Goal: Information Seeking & Learning: Learn about a topic

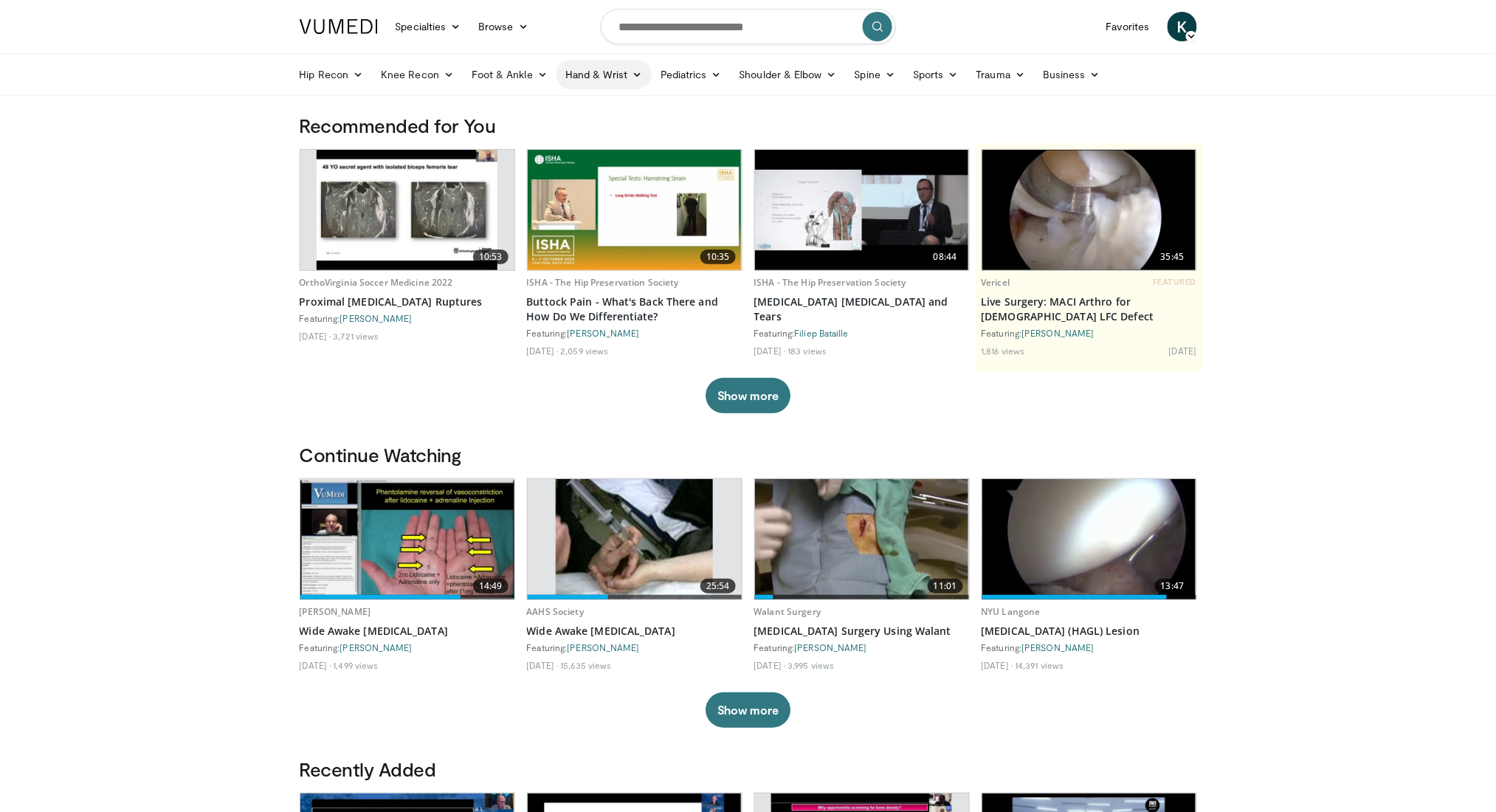
click at [594, 68] on link "Hand & Wrist" at bounding box center [605, 74] width 96 height 29
click at [577, 127] on link "Wrist" at bounding box center [645, 133] width 176 height 23
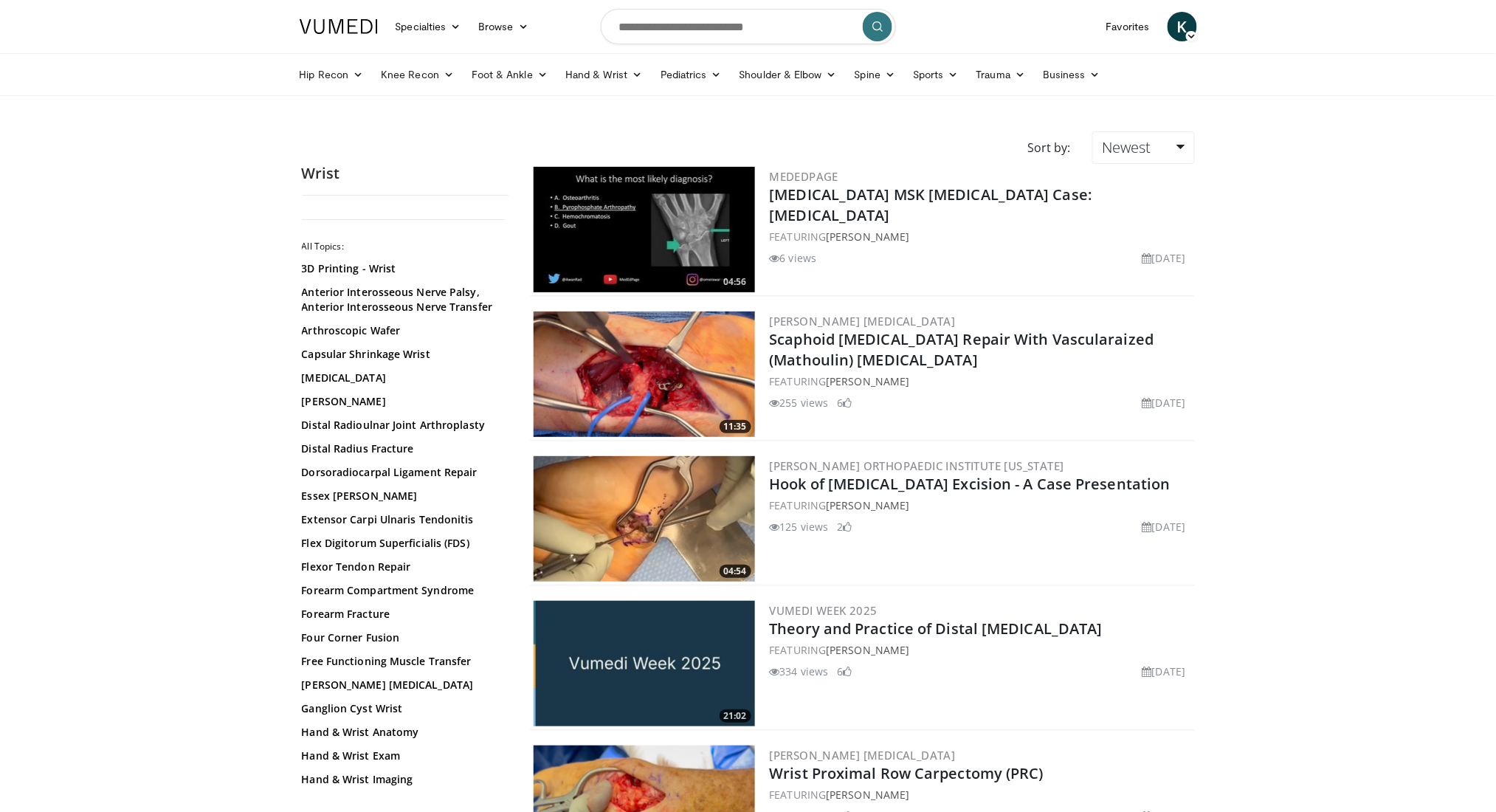
click at [601, 76] on link "Hand & Wrist" at bounding box center [605, 74] width 96 height 29
click at [580, 109] on link "Hand" at bounding box center [645, 109] width 176 height 23
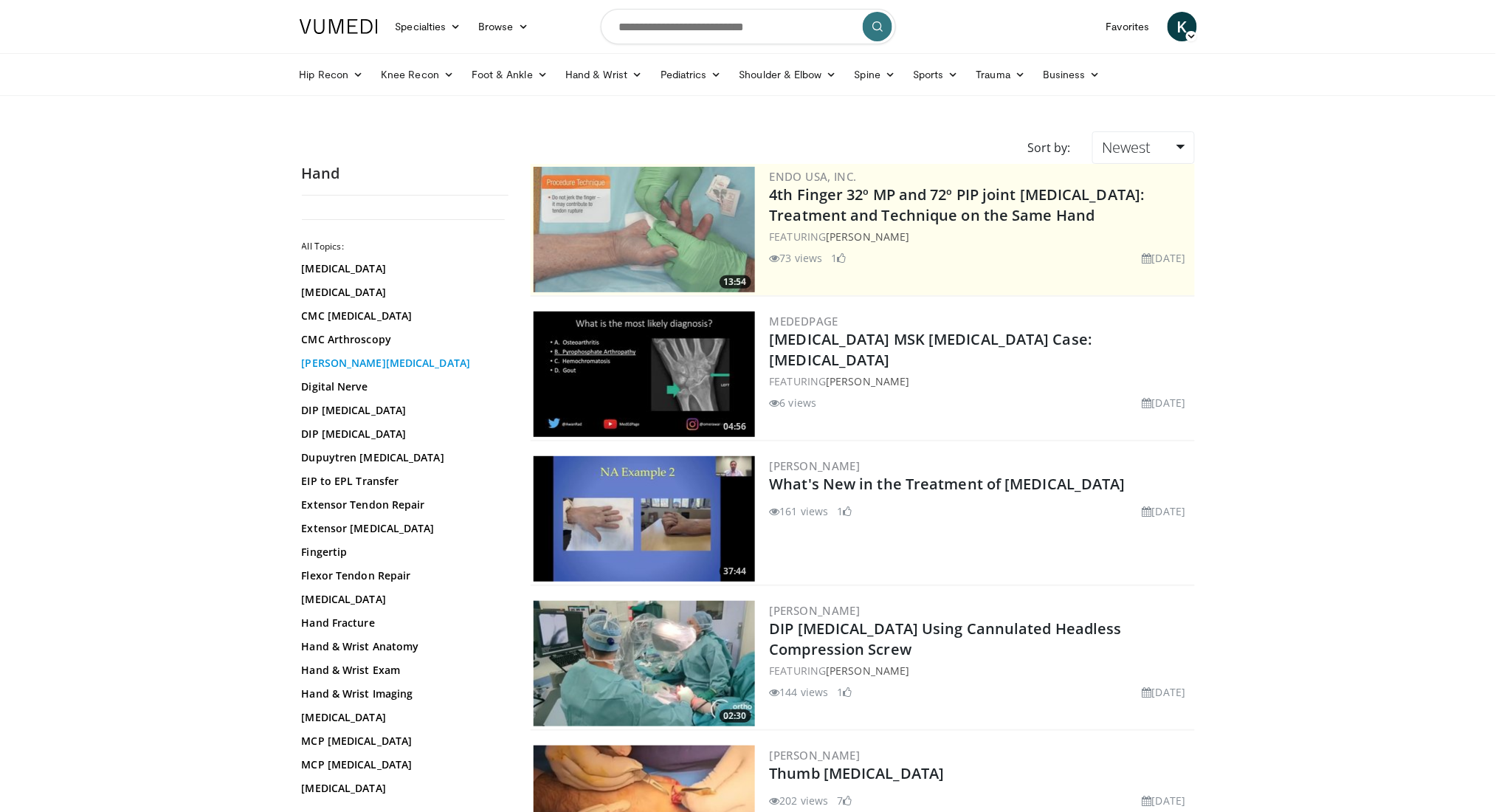
click at [376, 359] on link "[PERSON_NAME][MEDICAL_DATA]" at bounding box center [402, 363] width 199 height 15
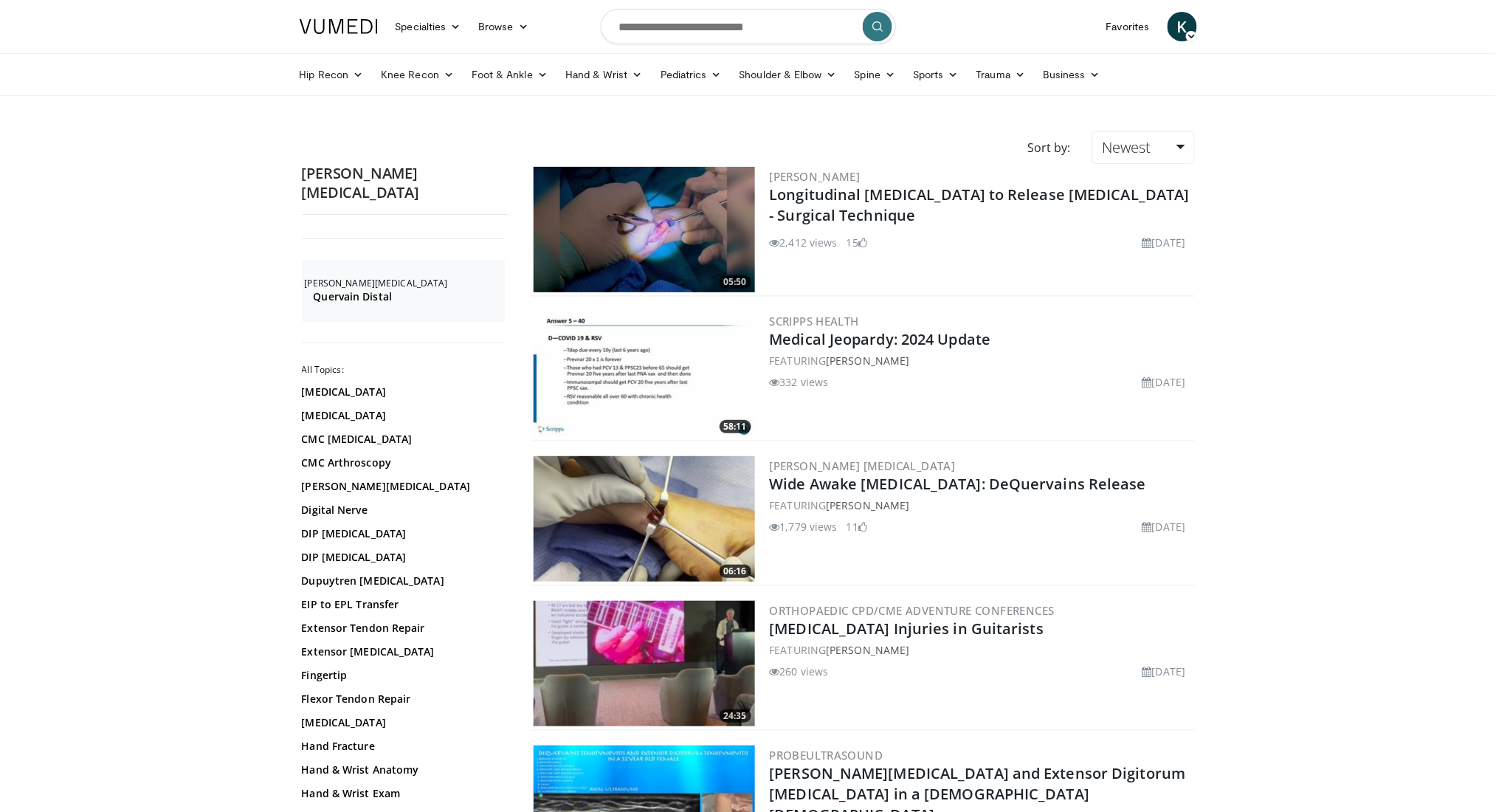
click at [689, 233] on img at bounding box center [644, 229] width 221 height 126
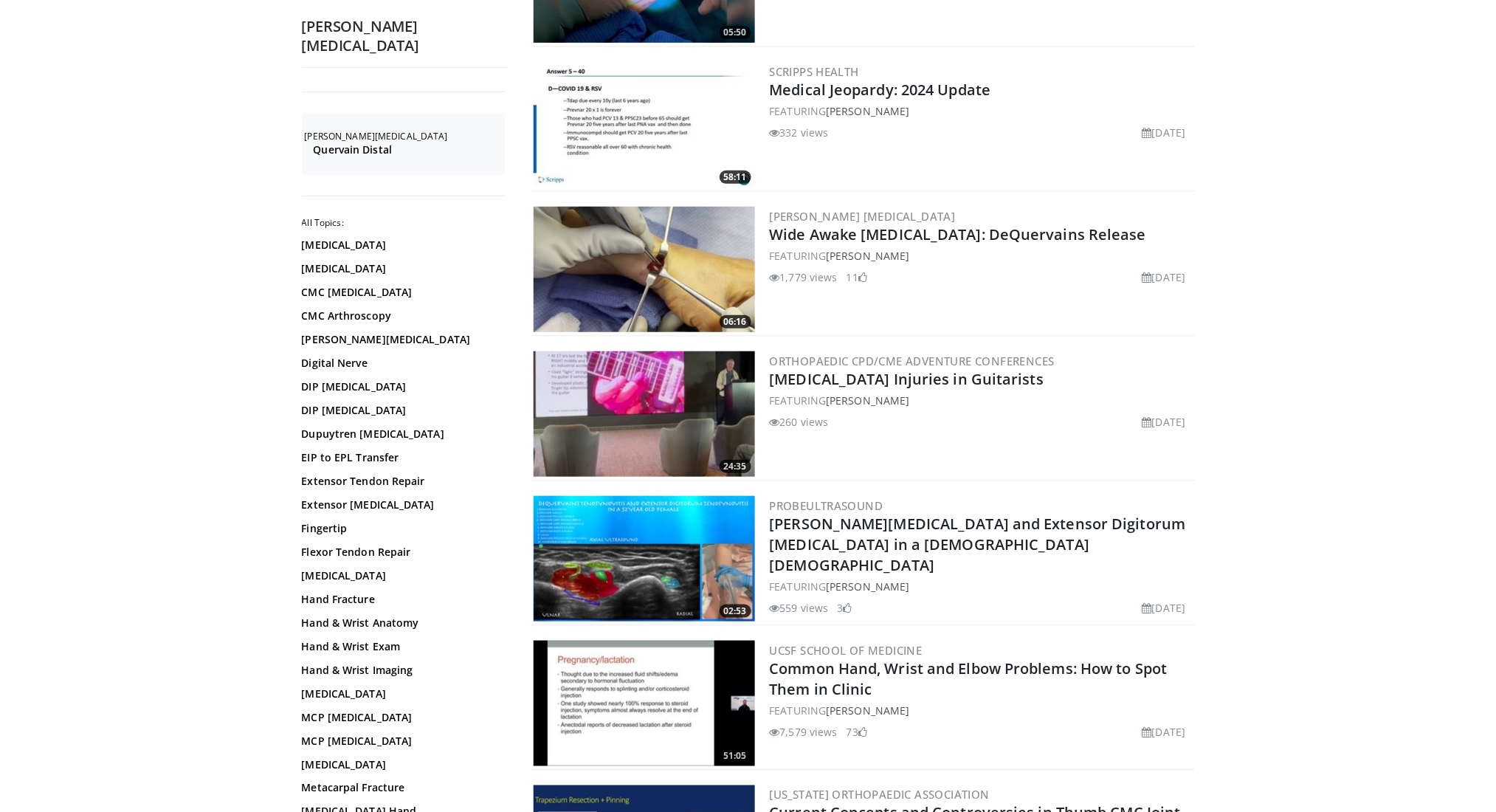
scroll to position [217, 0]
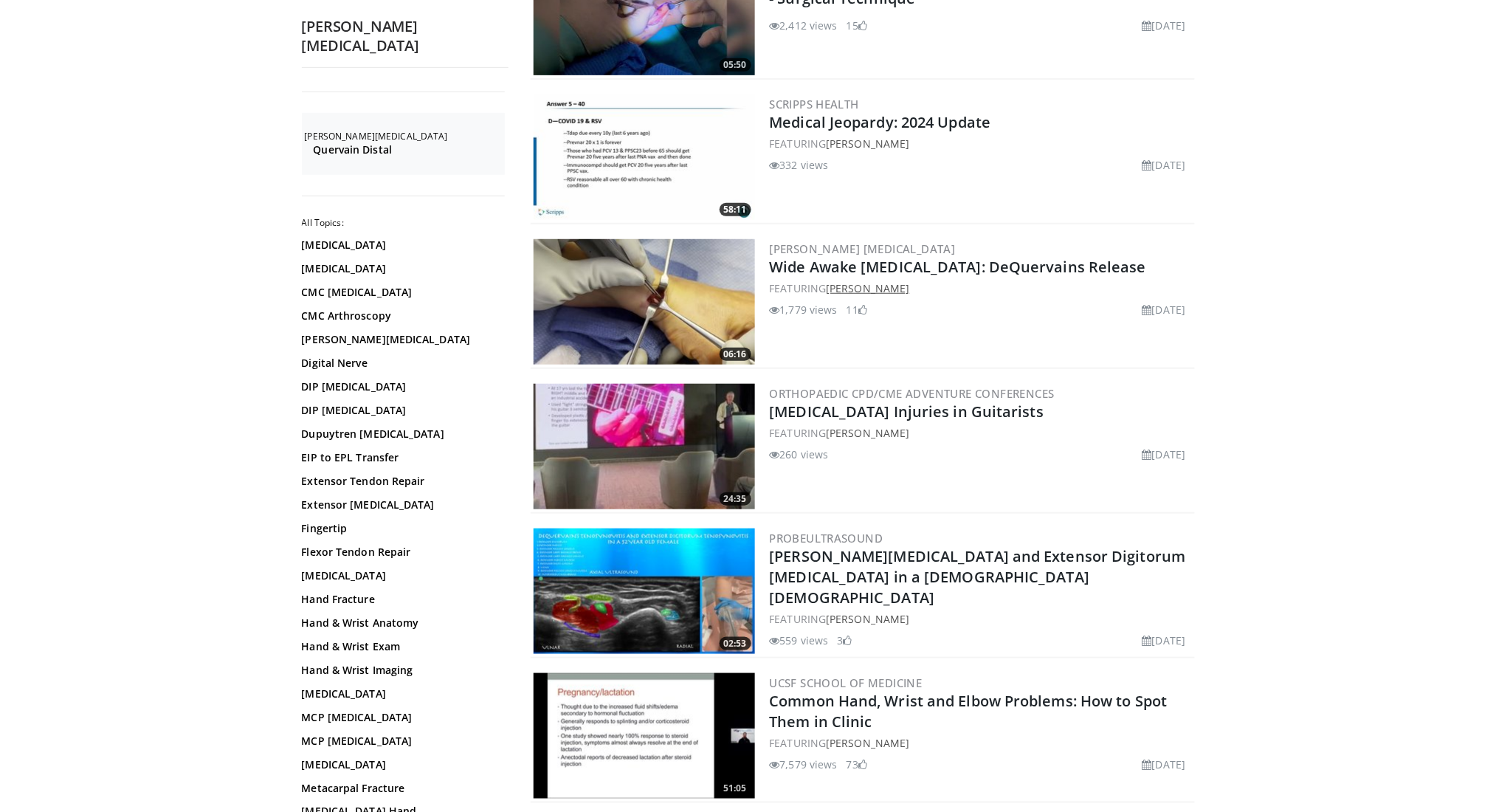
click at [854, 281] on link "Asif Ilyas" at bounding box center [868, 288] width 84 height 14
click at [874, 262] on link "Wide Awake Hand Surgery: DeQuervains Release" at bounding box center [958, 266] width 377 height 19
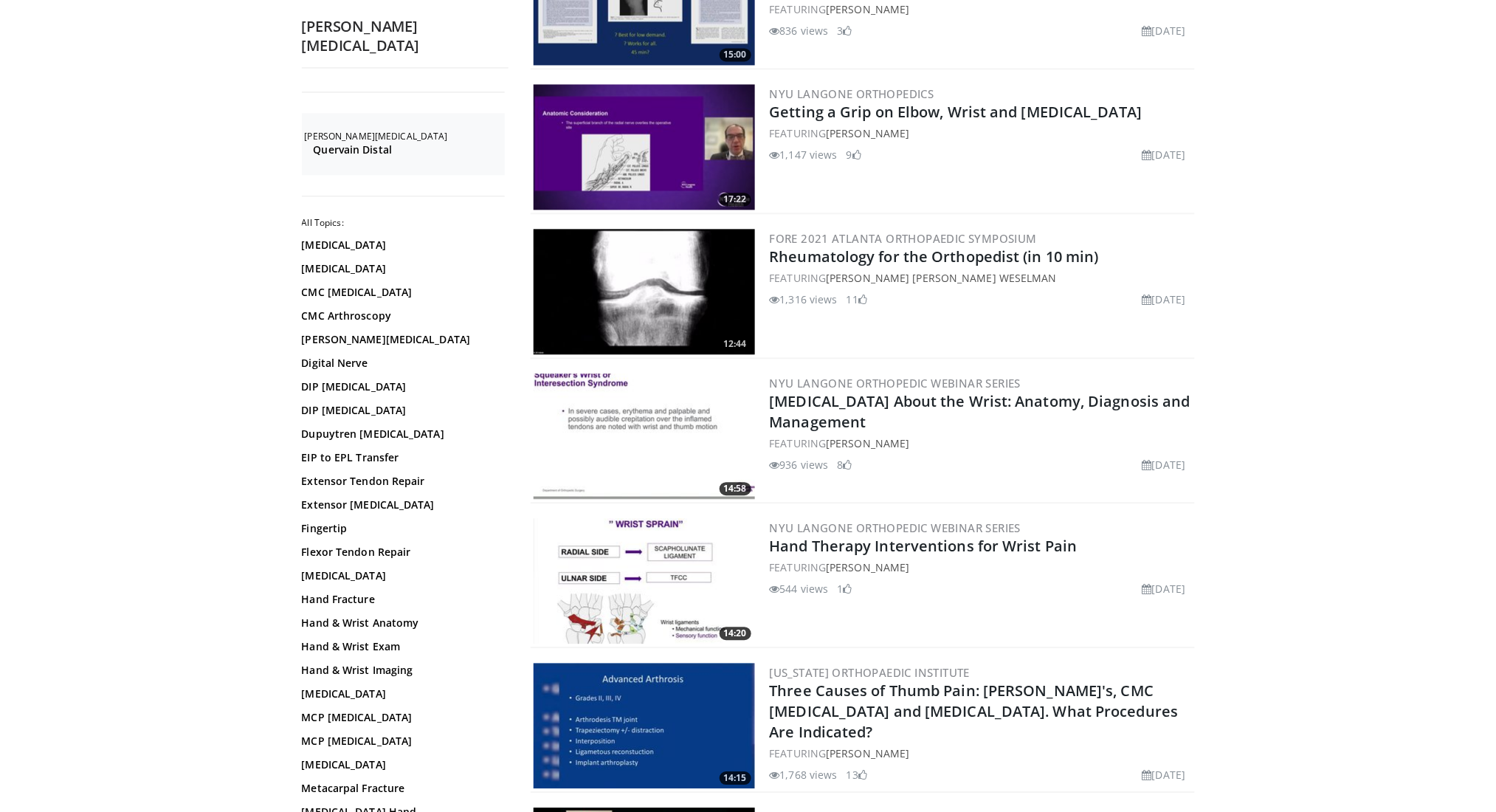
scroll to position [1102, 0]
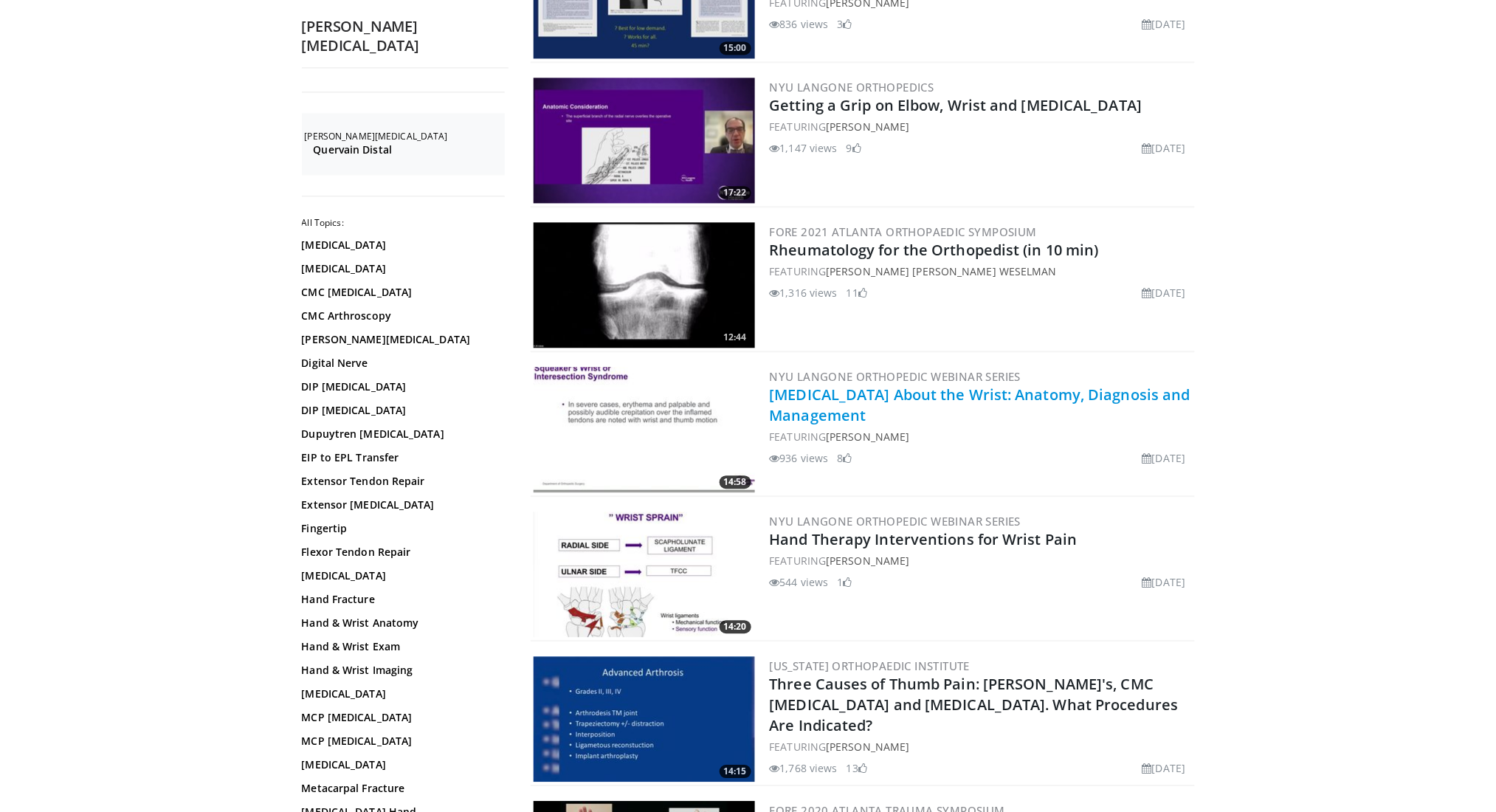
click at [856, 397] on link "[MEDICAL_DATA] About the Wrist: Anatomy, Diagnosis and Management" at bounding box center [979, 405] width 420 height 41
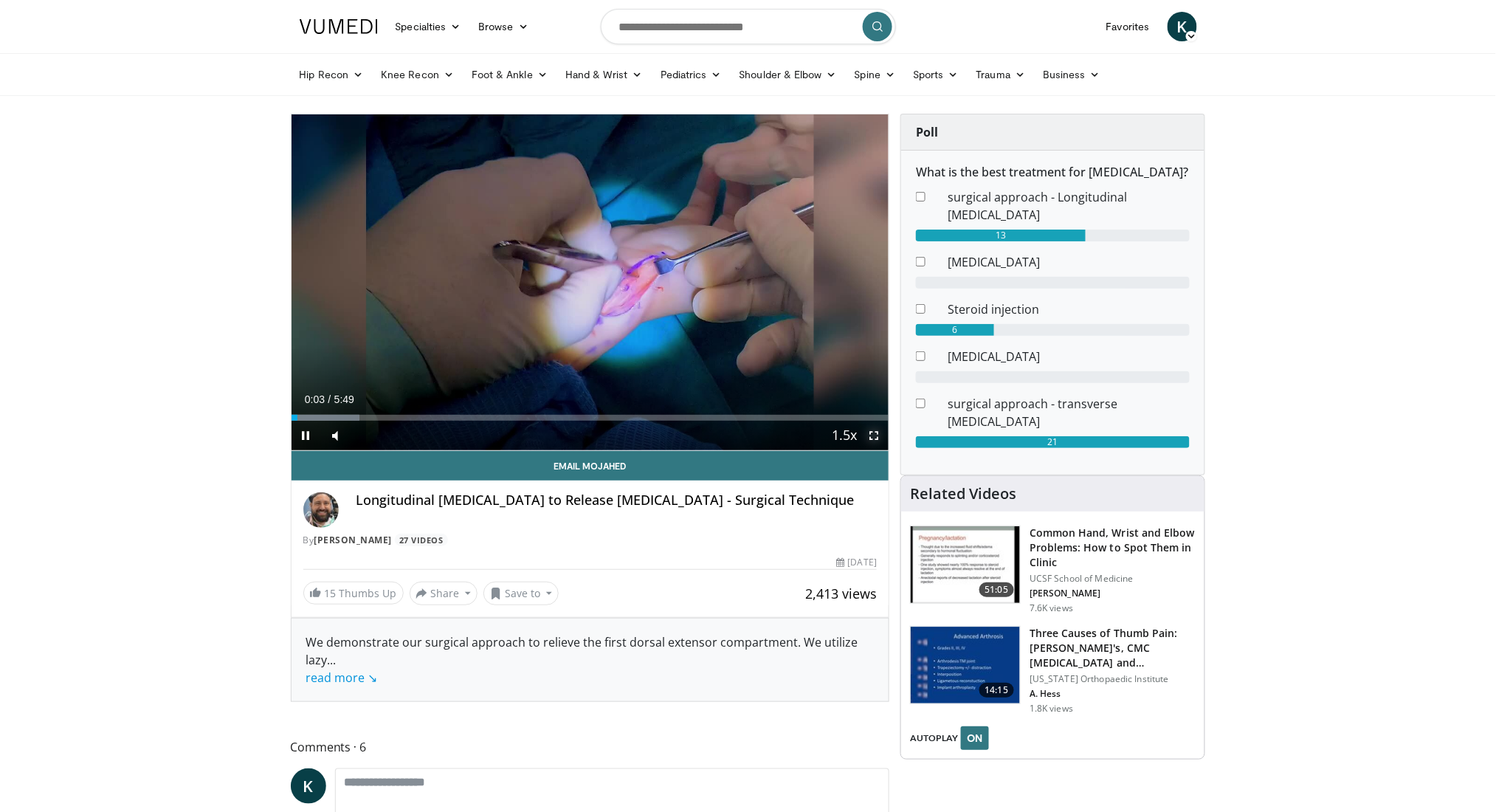
click at [876, 434] on span "Video Player" at bounding box center [874, 435] width 29 height 29
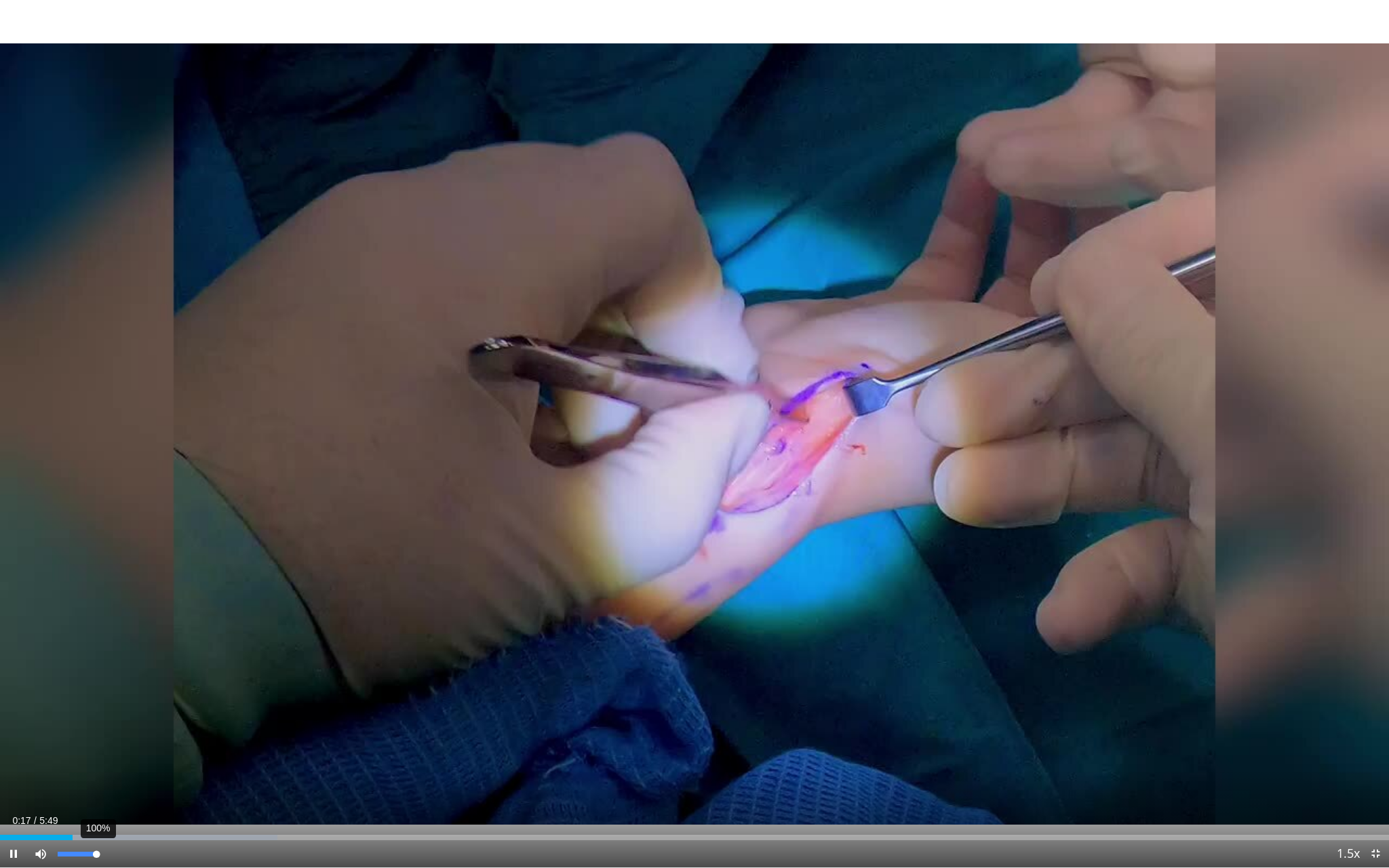
drag, startPoint x: 65, startPoint y: 851, endPoint x: 98, endPoint y: 857, distance: 33.5
click at [96, 745] on div "Volume Level" at bounding box center [76, 854] width 39 height 4
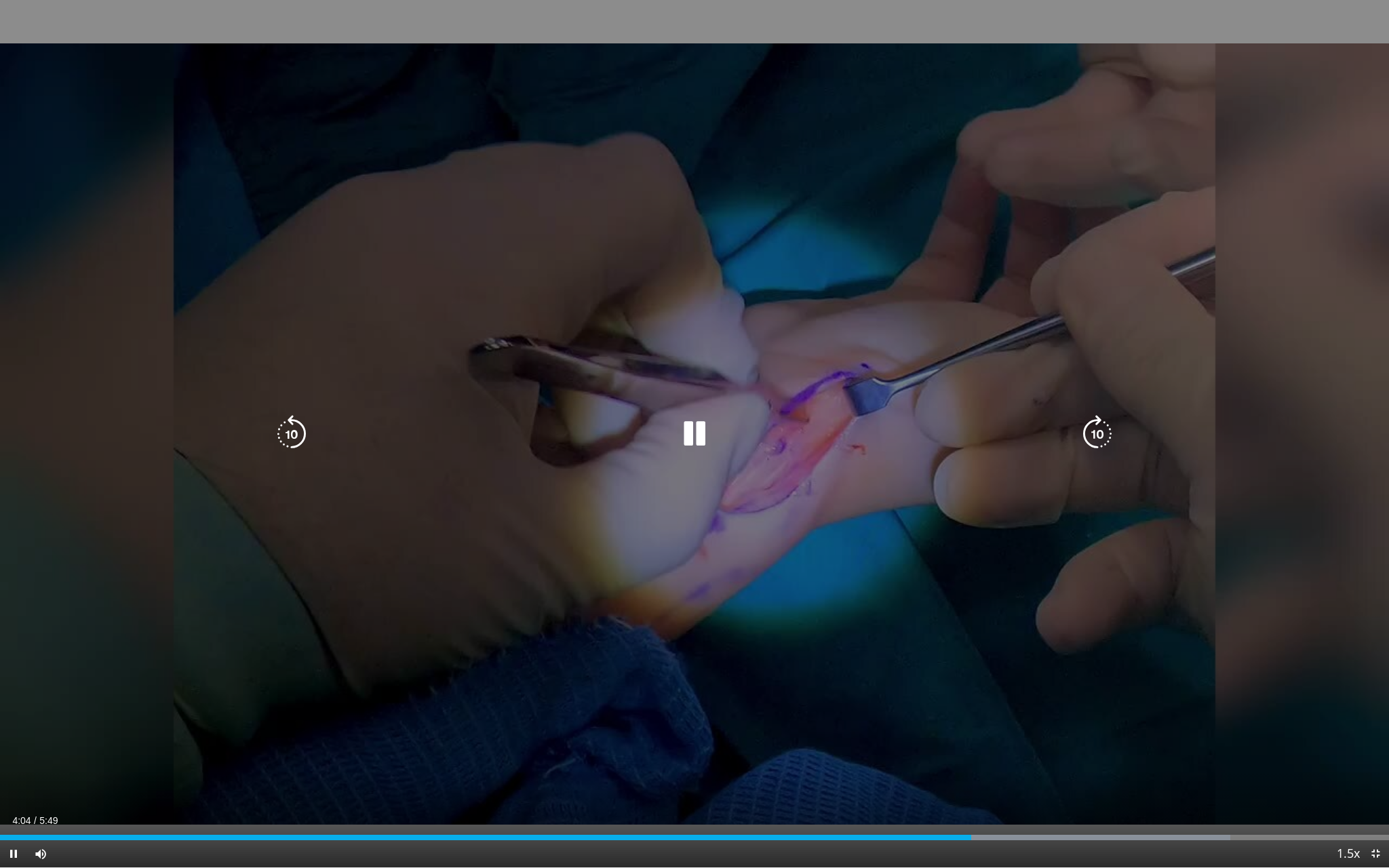
click at [18, 228] on div "10 seconds Tap to unmute" at bounding box center [694, 434] width 1389 height 867
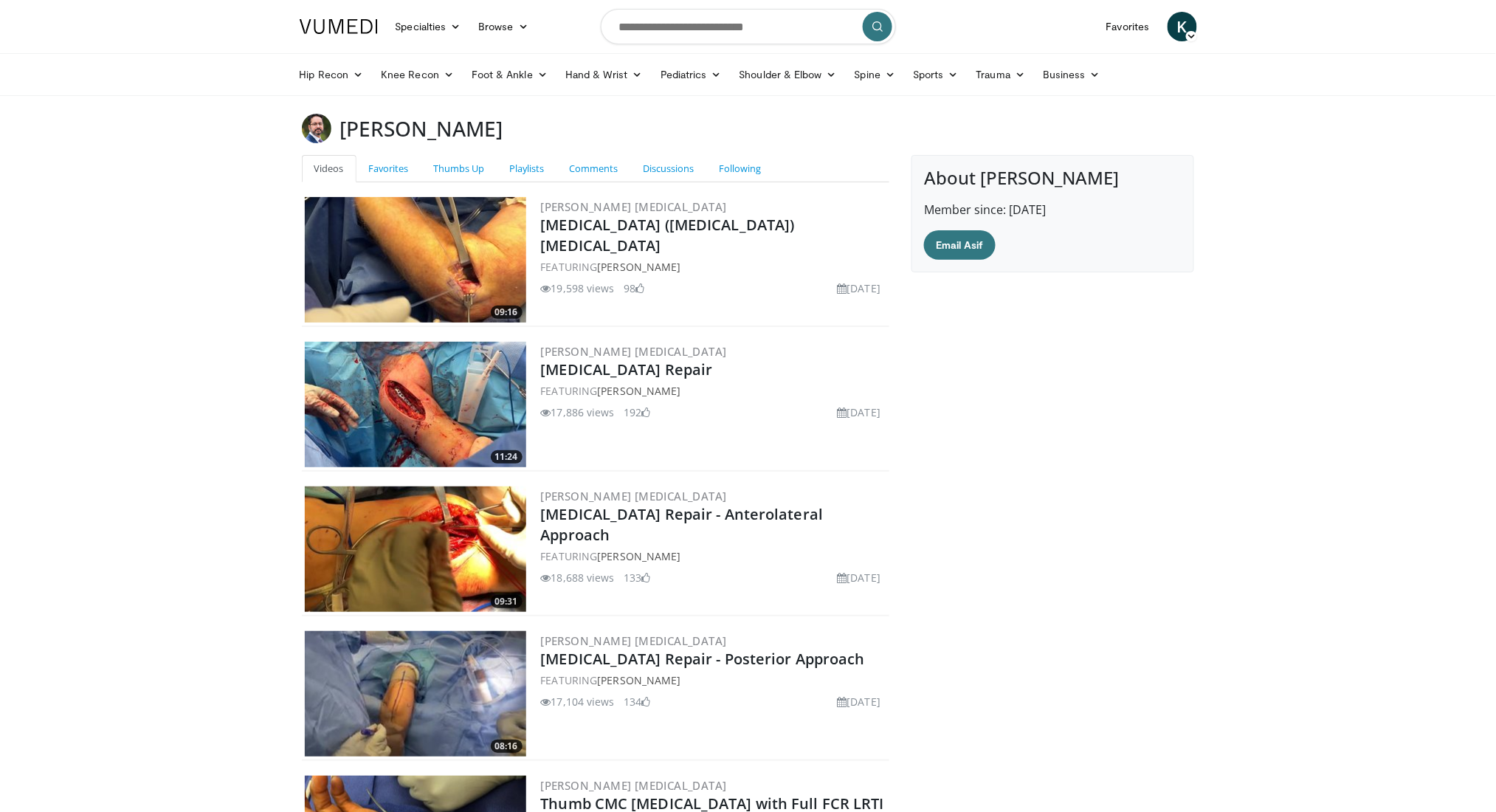
scroll to position [19, 0]
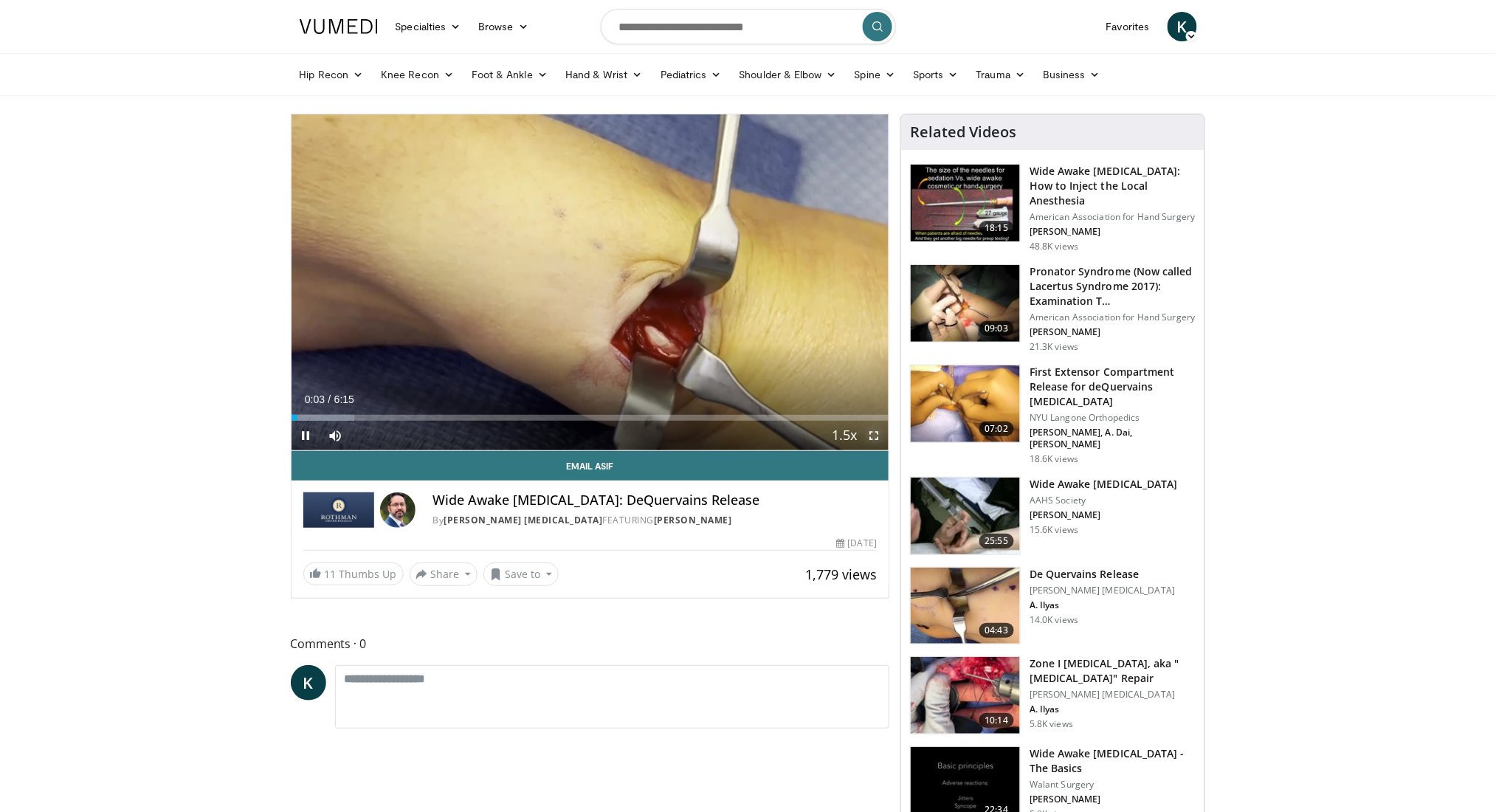
click at [875, 426] on span "Video Player" at bounding box center [874, 435] width 29 height 29
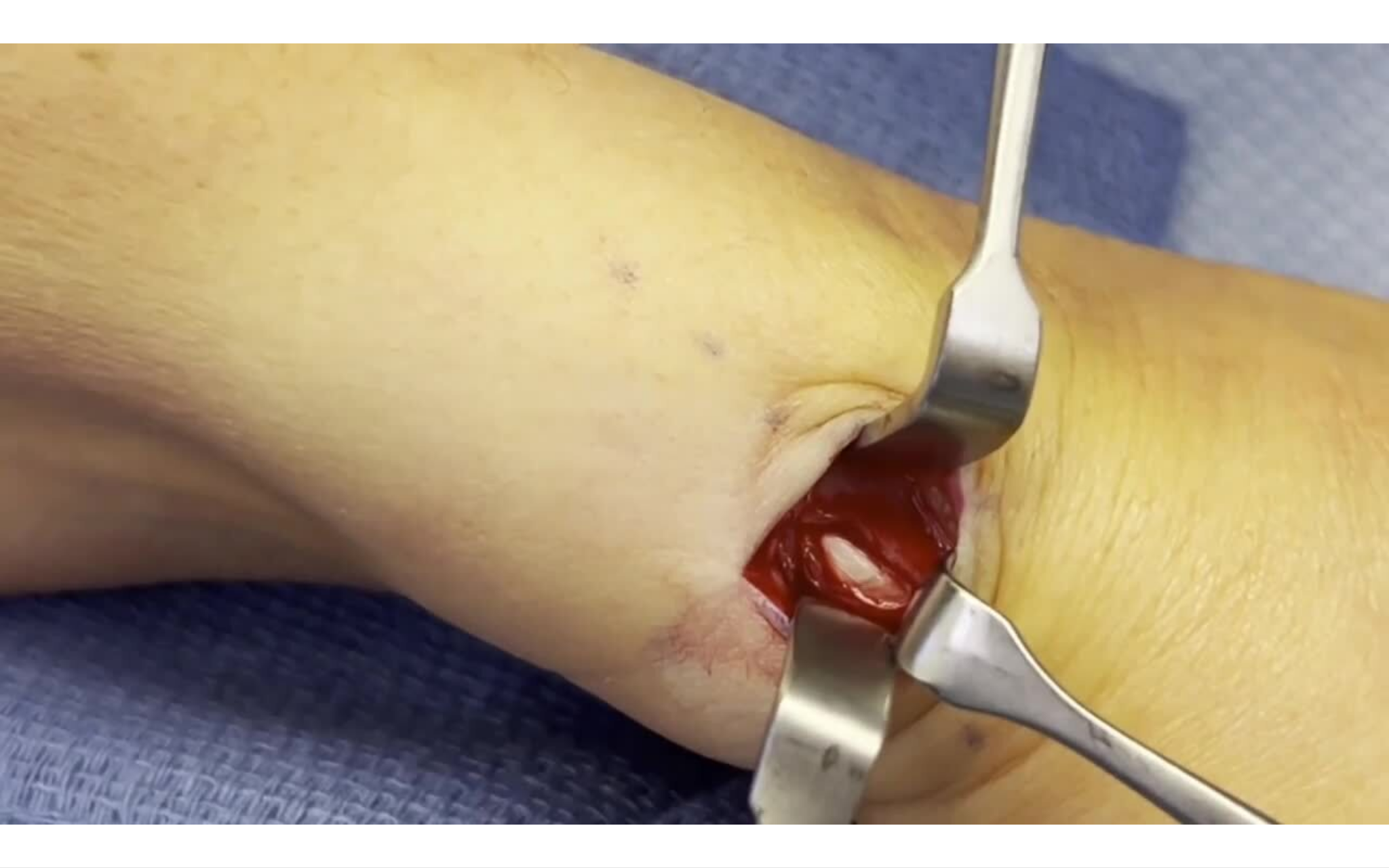
click at [804, 469] on div "10 seconds Tap to unmute" at bounding box center [694, 434] width 1389 height 867
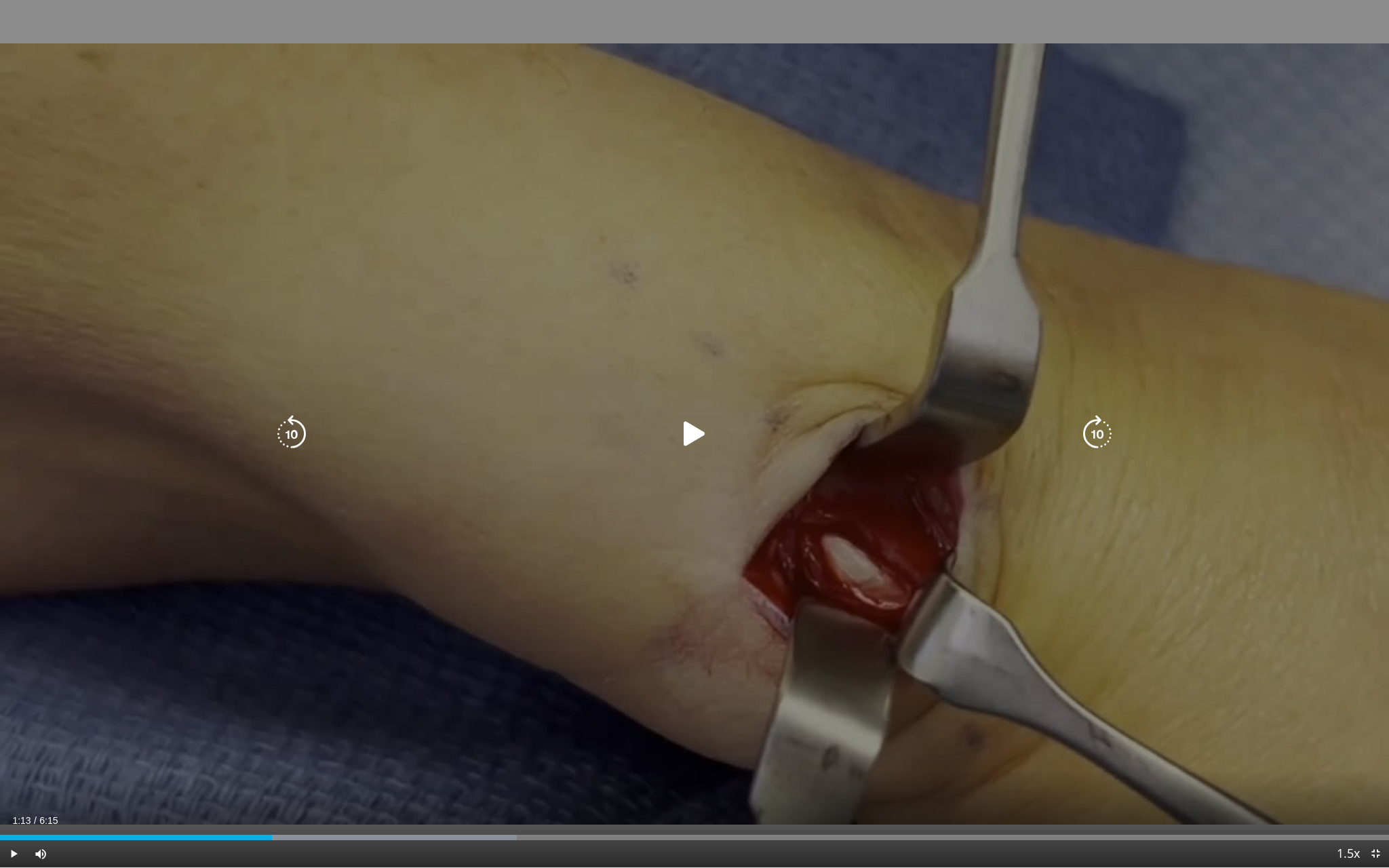
click at [804, 469] on div "10 seconds Tap to unmute" at bounding box center [694, 434] width 1389 height 867
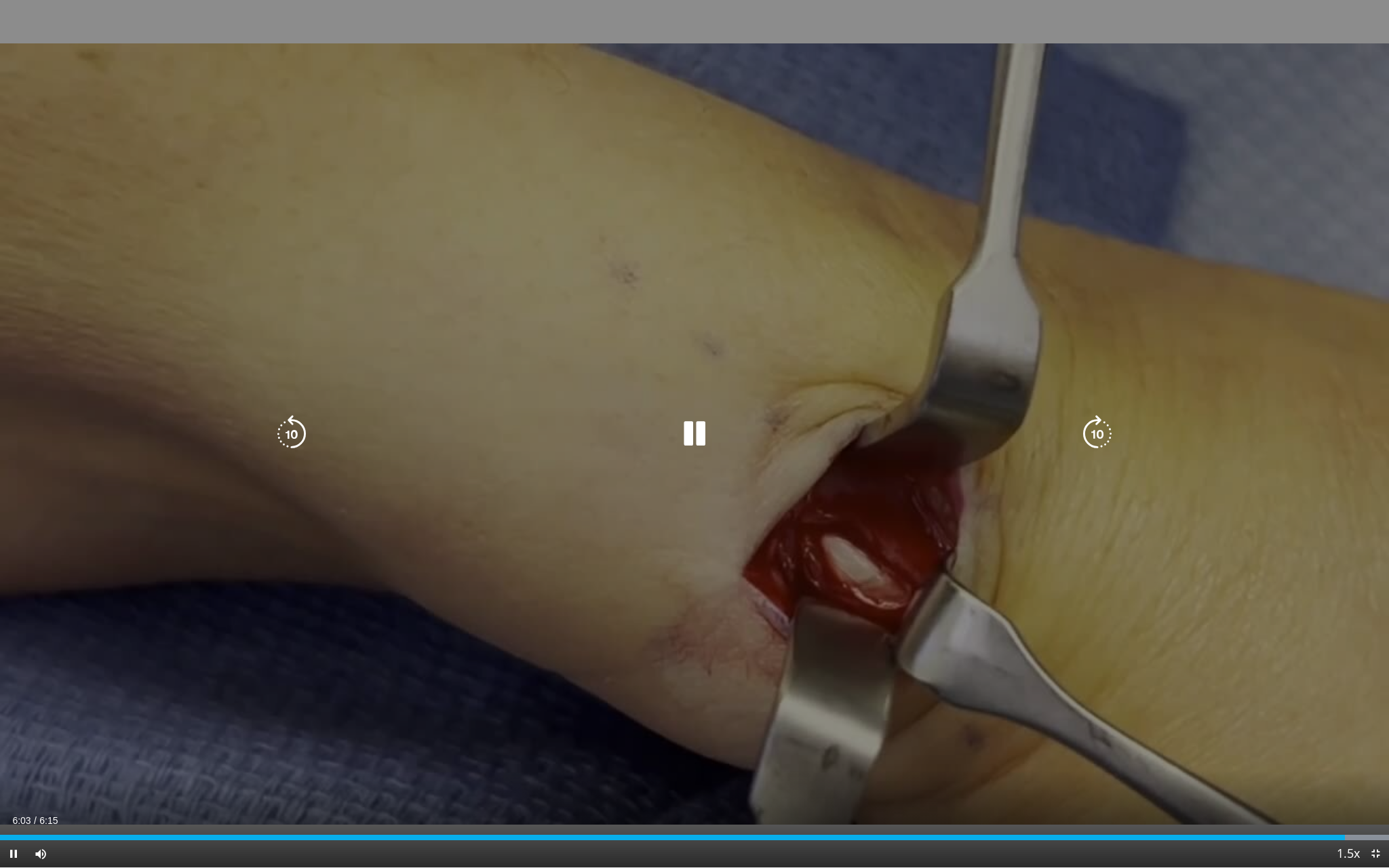
click at [898, 45] on div "10 seconds Tap to unmute" at bounding box center [694, 434] width 1389 height 867
click at [13, 6] on div "10 seconds Tap to unmute" at bounding box center [694, 434] width 1389 height 867
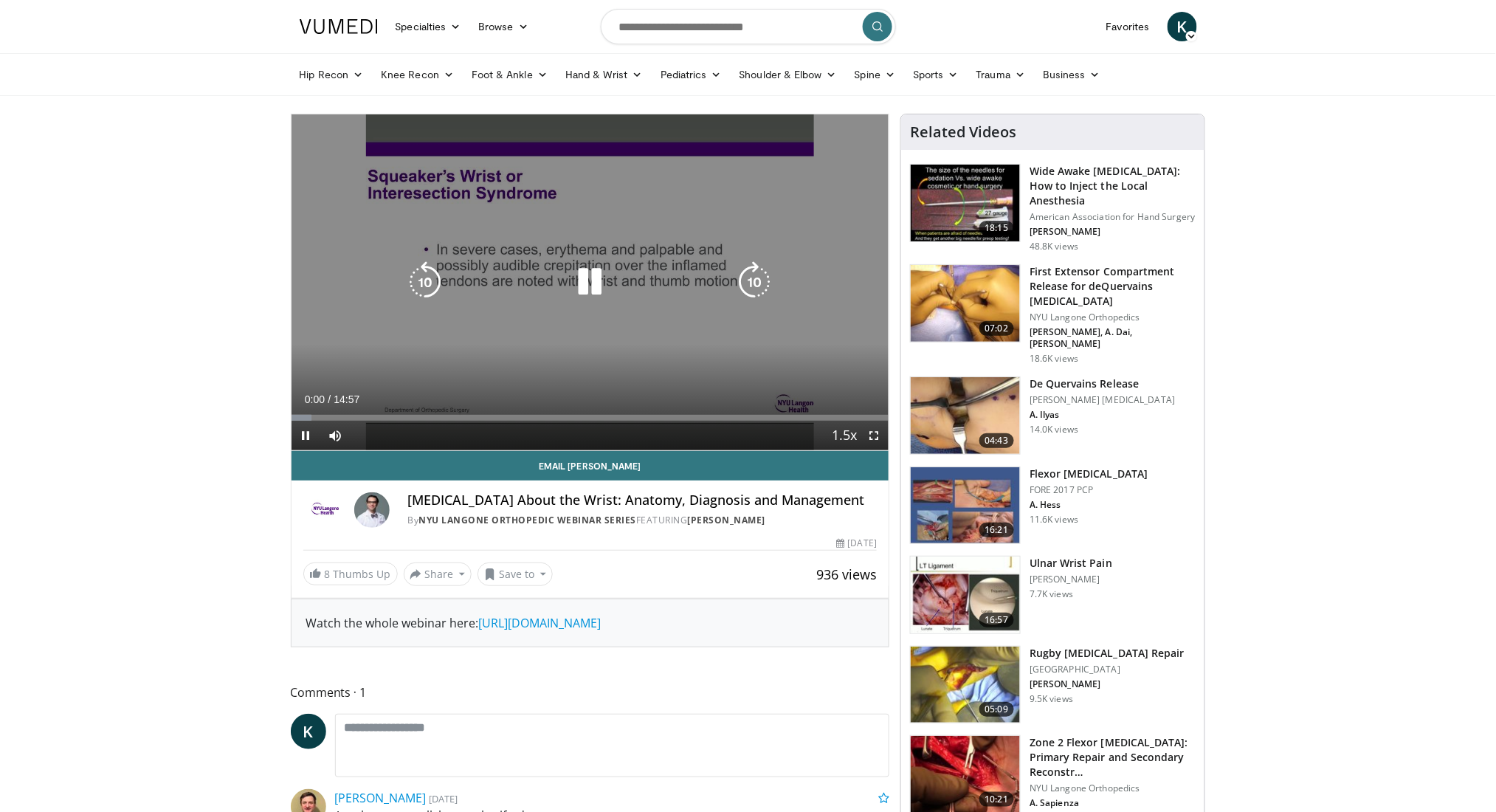
click at [598, 272] on icon "Video Player" at bounding box center [590, 282] width 41 height 41
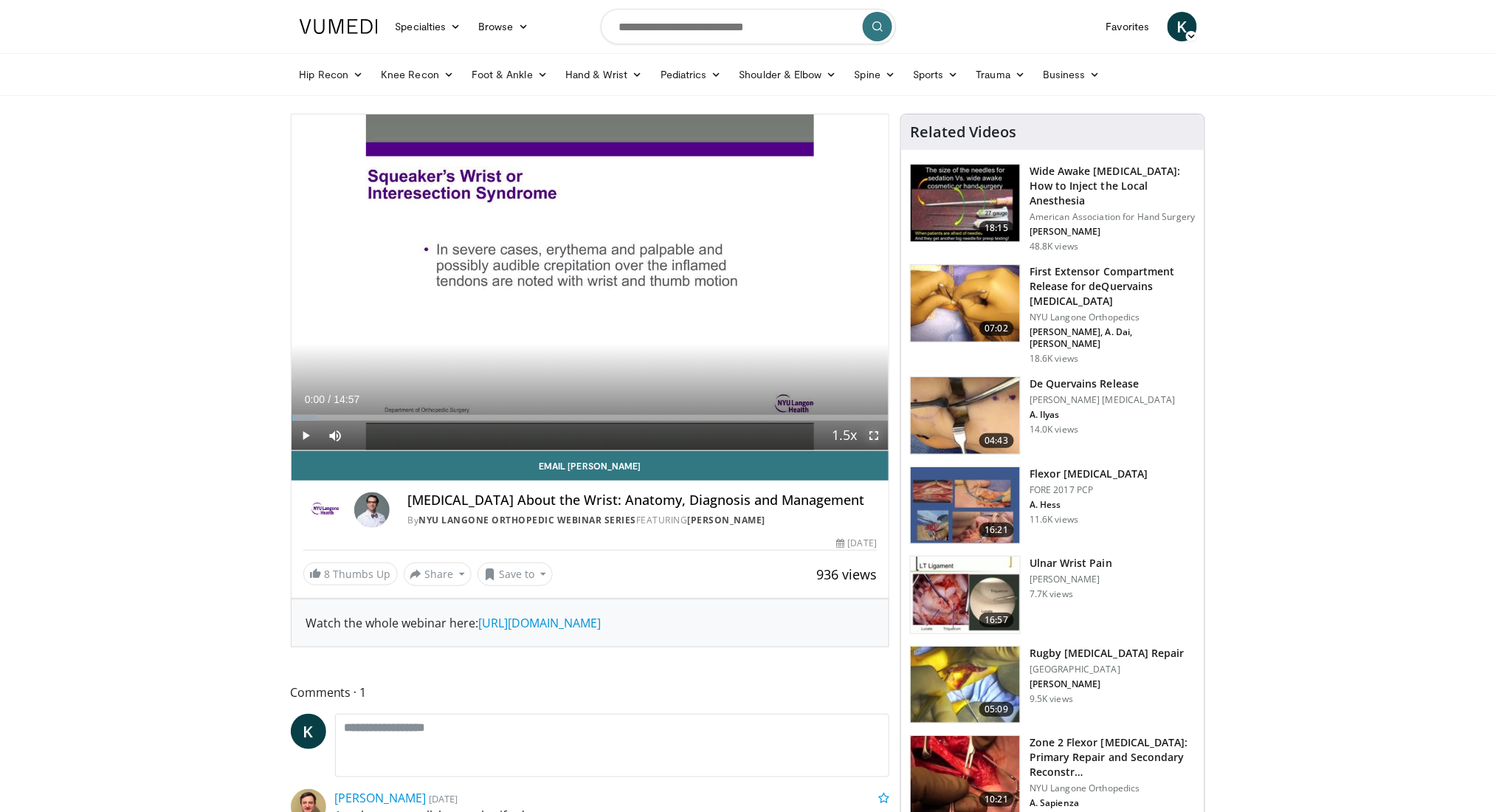
click at [878, 429] on span "Video Player" at bounding box center [874, 435] width 29 height 29
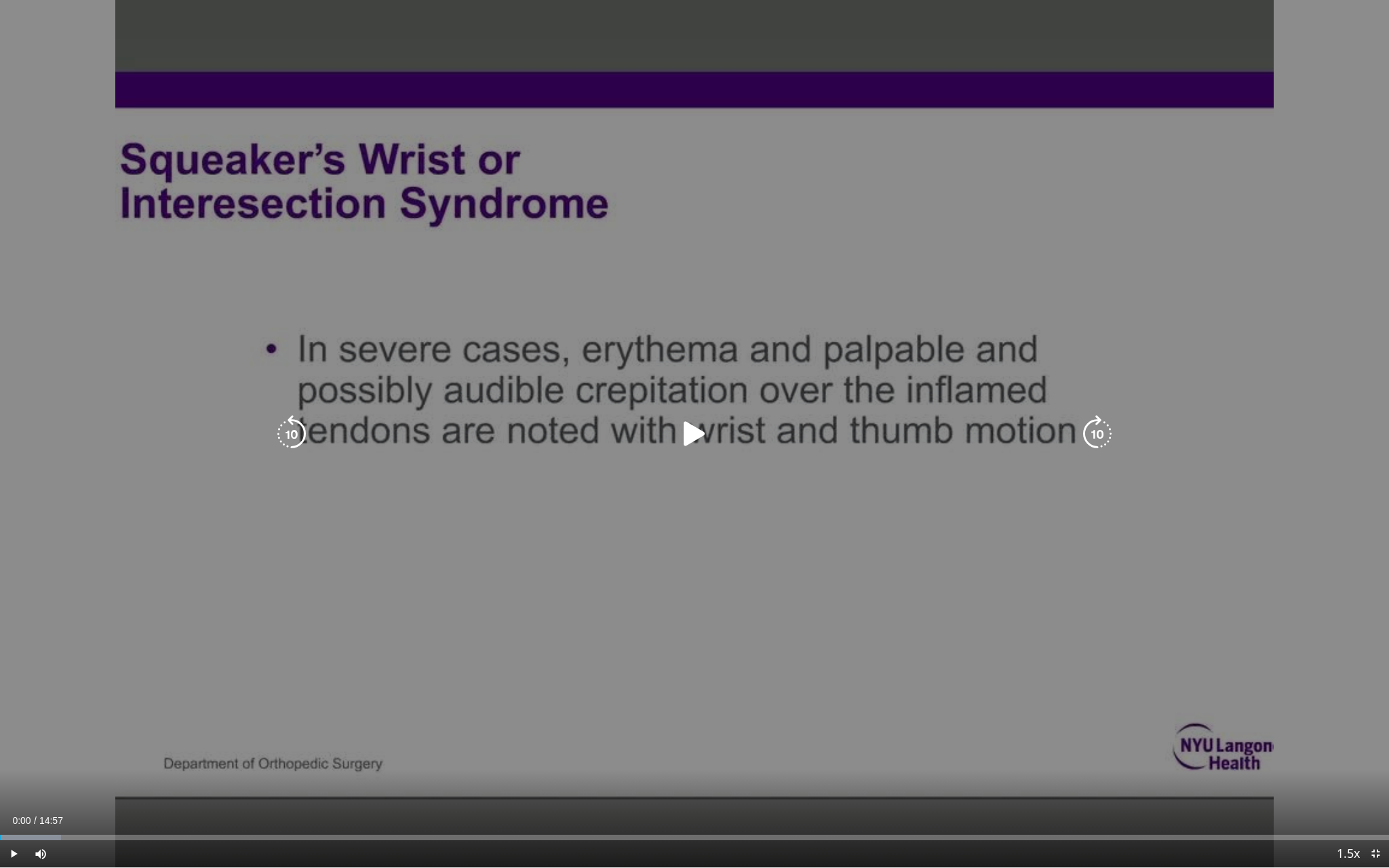
click at [691, 434] on icon "Video Player" at bounding box center [694, 434] width 38 height 38
drag, startPoint x: 116, startPoint y: 551, endPoint x: 79, endPoint y: 612, distance: 71.3
click at [79, 612] on div "10 seconds Tap to unmute" at bounding box center [694, 434] width 1389 height 867
click at [698, 420] on icon "Video Player" at bounding box center [694, 434] width 38 height 38
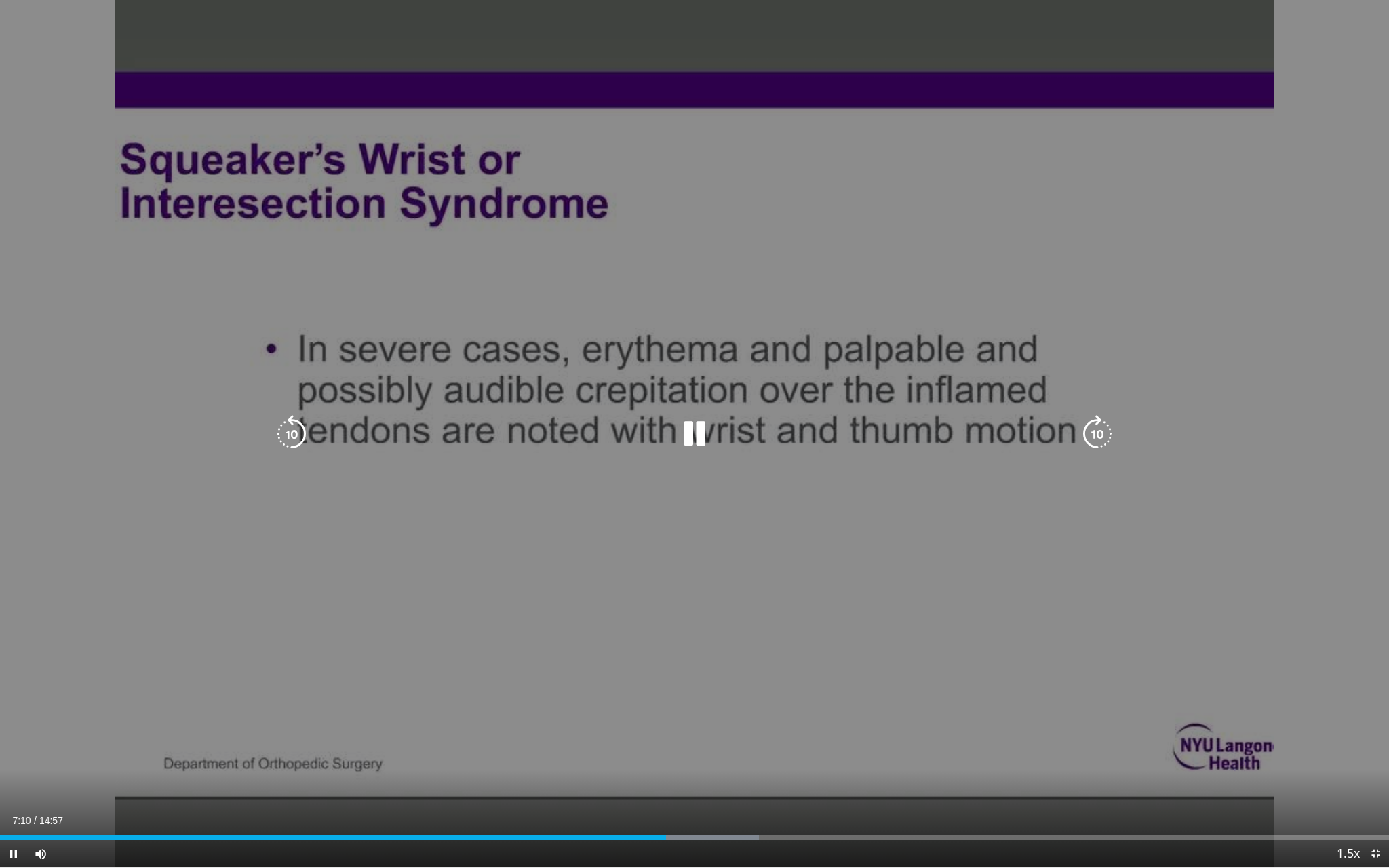
click at [1109, 436] on icon "Video Player" at bounding box center [1097, 434] width 38 height 38
click at [1099, 430] on icon "Video Player" at bounding box center [1097, 434] width 38 height 38
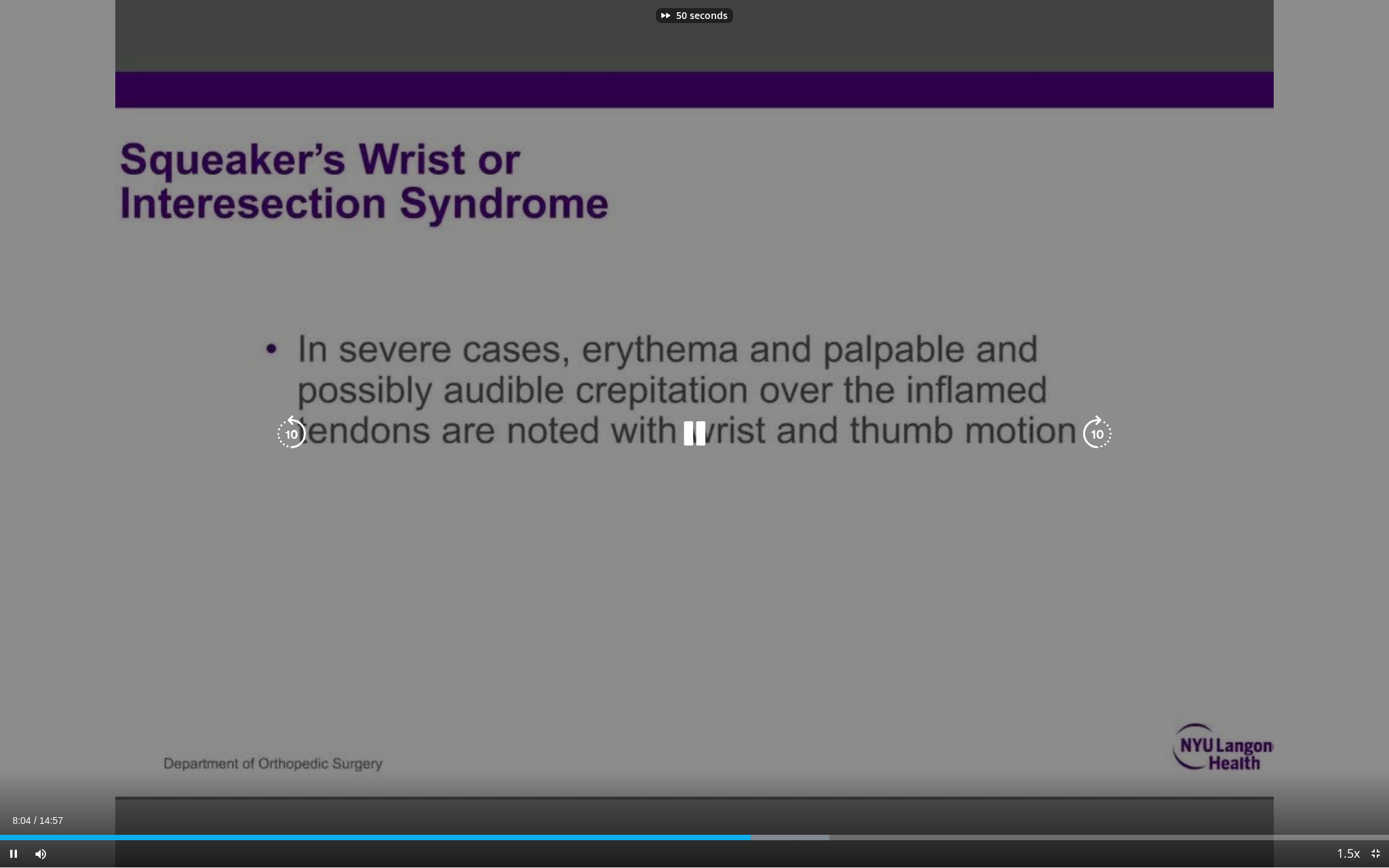
click at [1099, 430] on icon "Video Player" at bounding box center [1097, 434] width 38 height 38
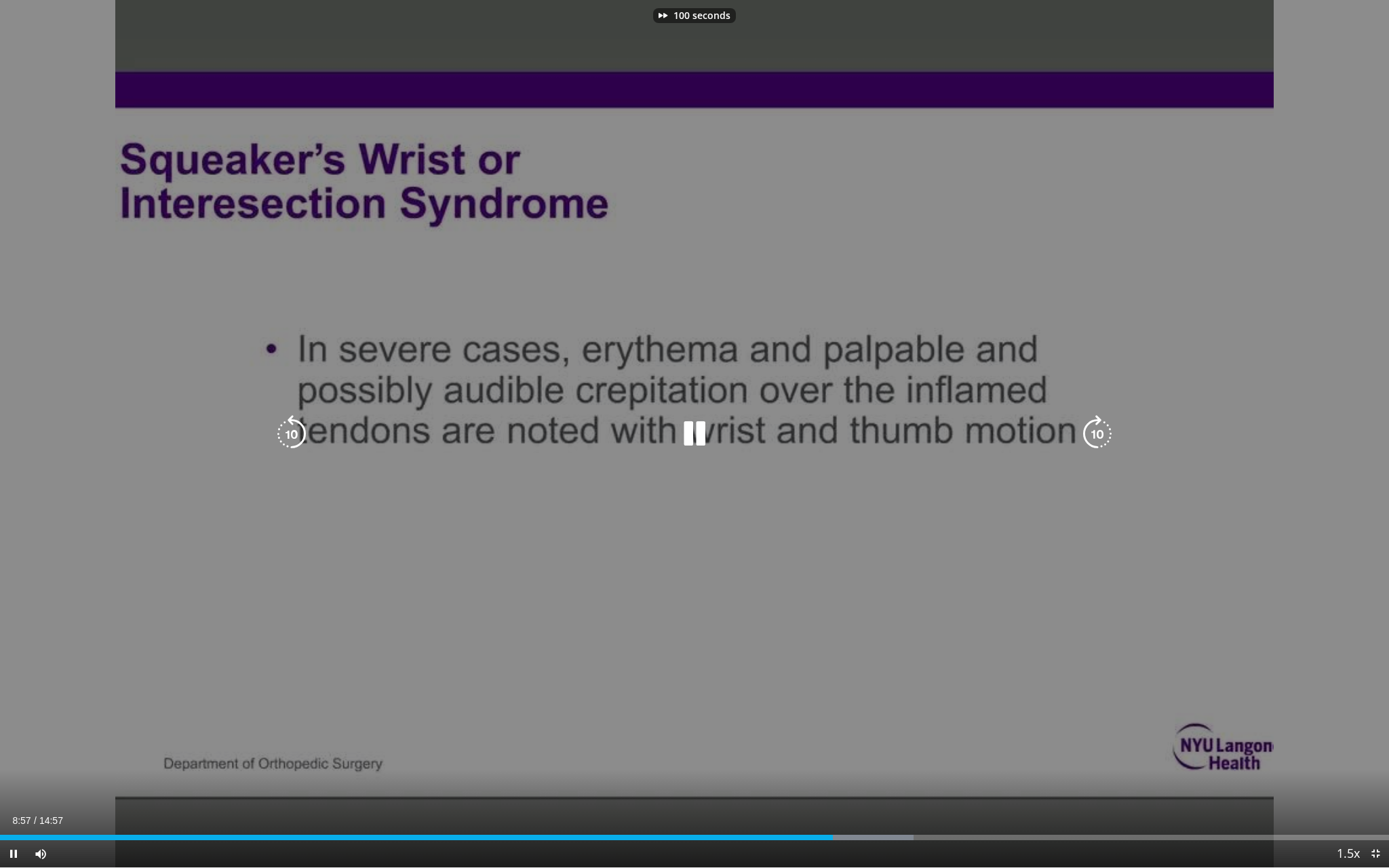
click at [1099, 430] on icon "Video Player" at bounding box center [1097, 434] width 38 height 38
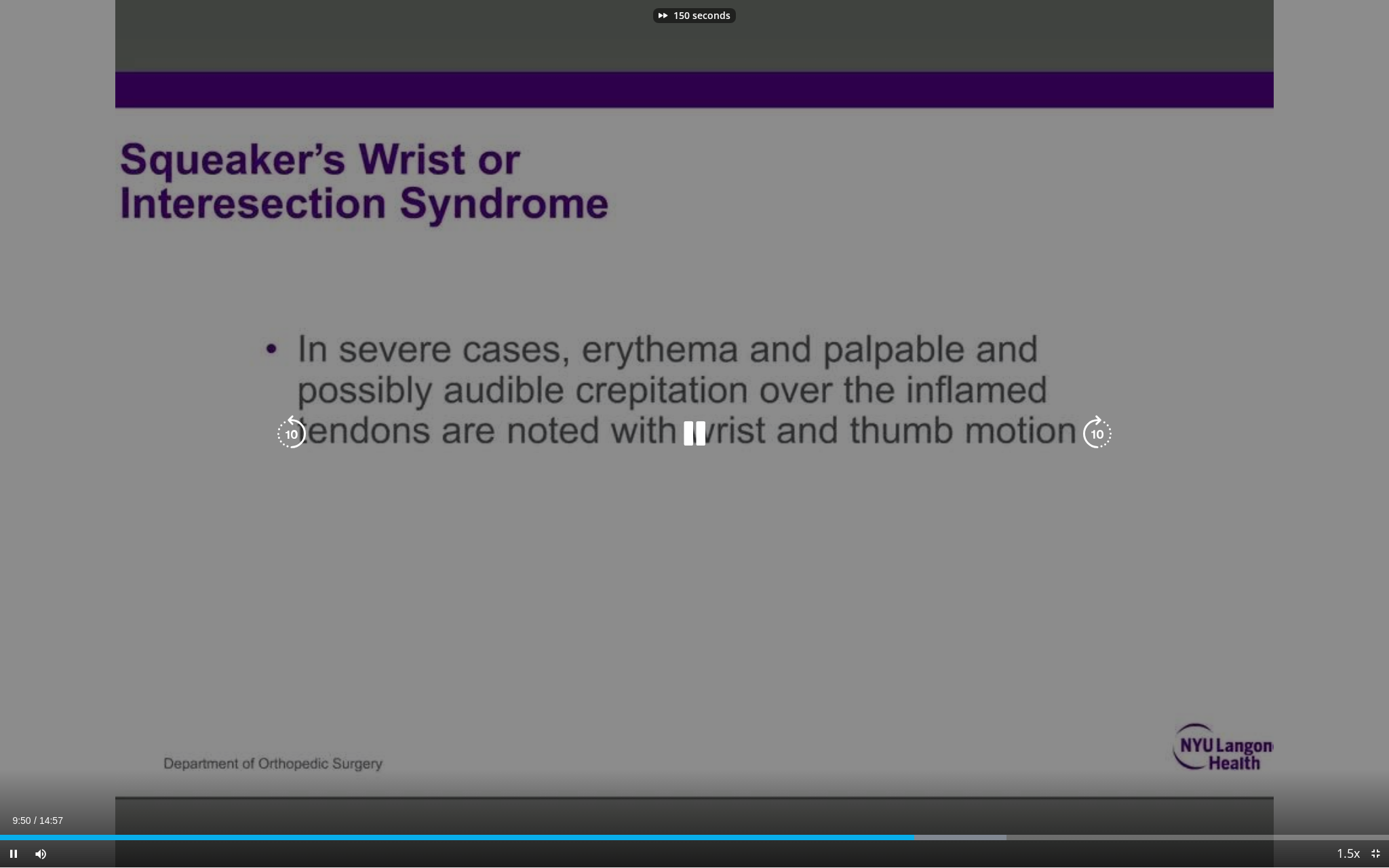
click at [1099, 430] on icon "Video Player" at bounding box center [1097, 434] width 38 height 38
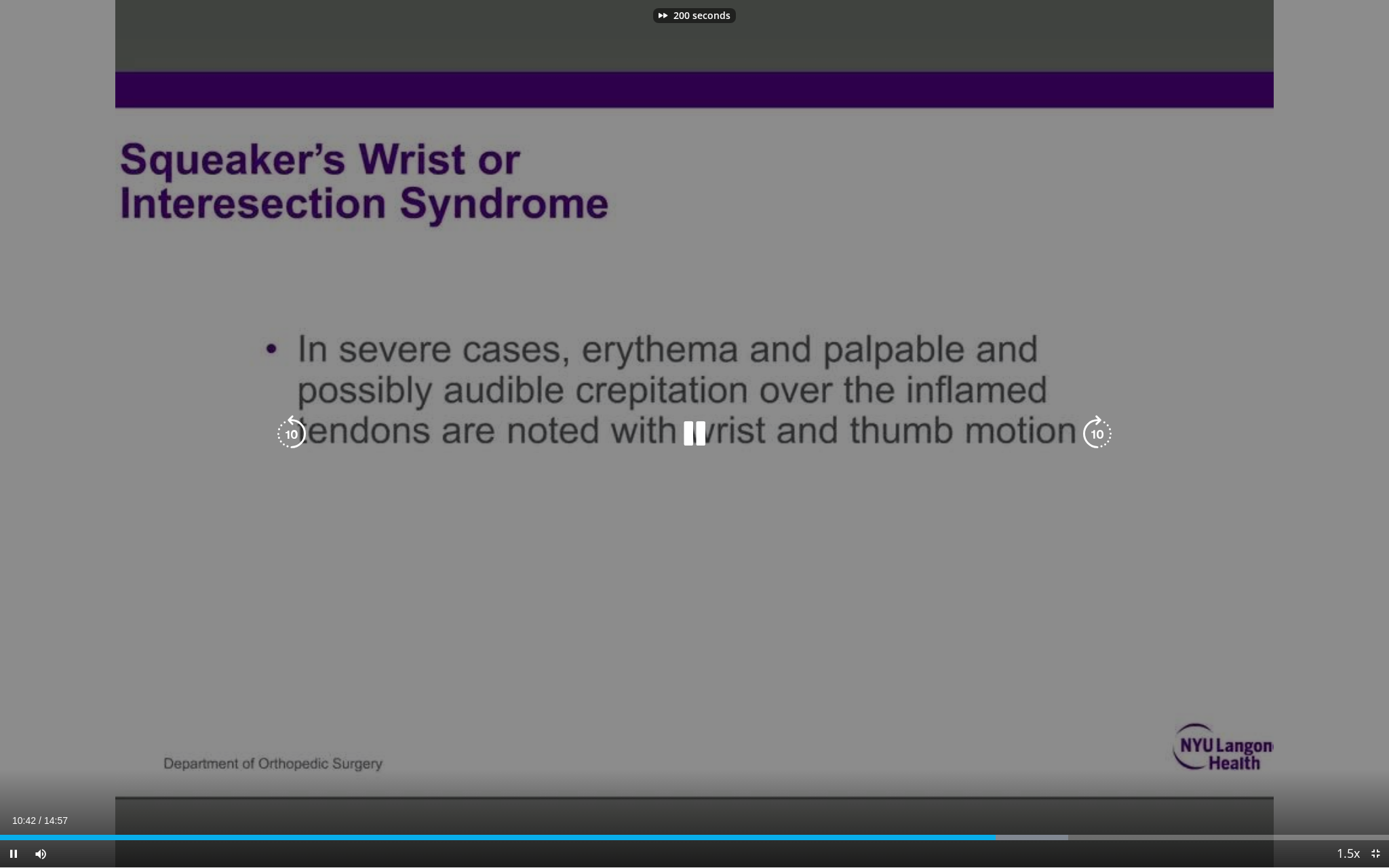
click at [1099, 430] on icon "Video Player" at bounding box center [1097, 434] width 38 height 38
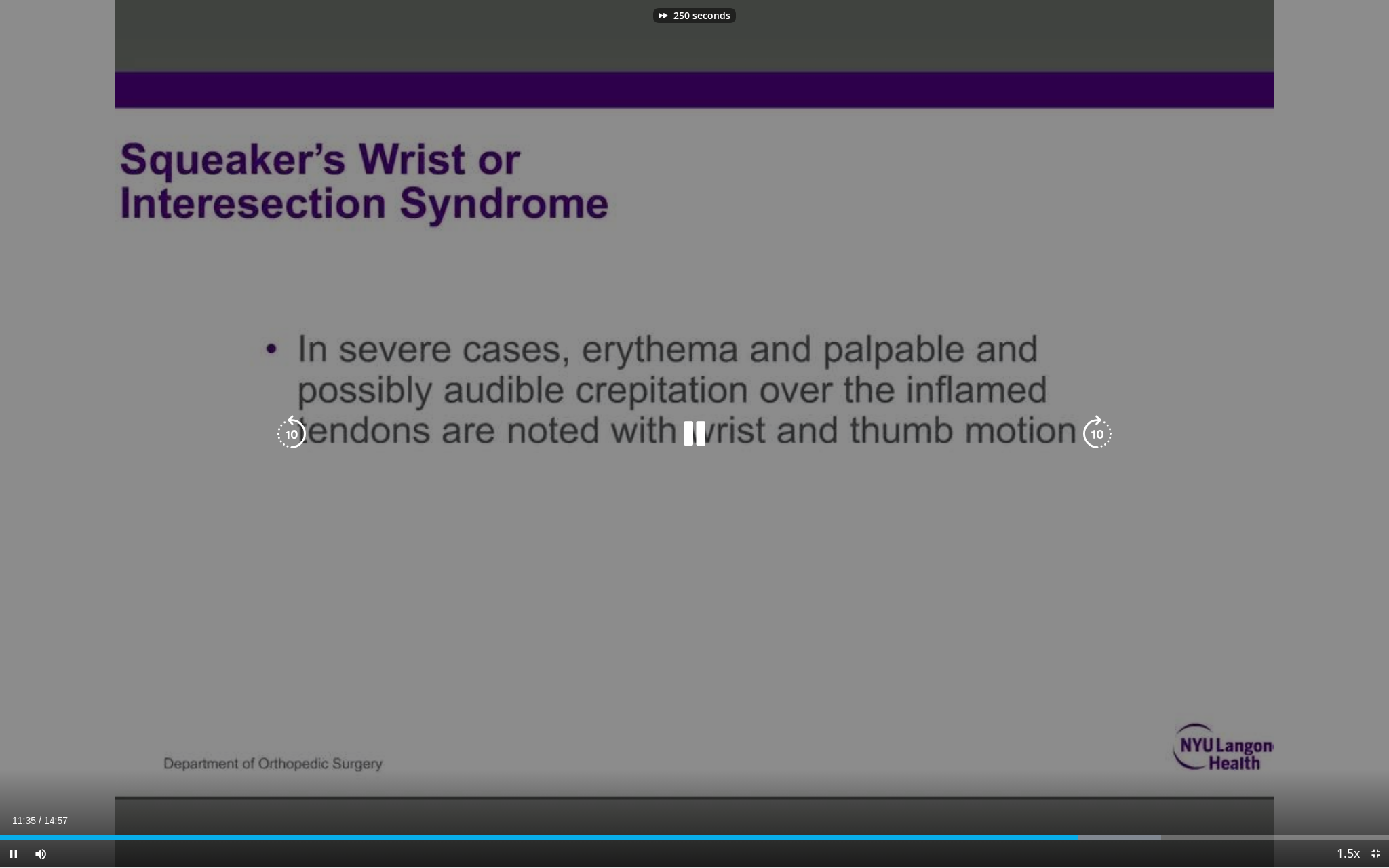
click at [1099, 430] on icon "Video Player" at bounding box center [1097, 434] width 38 height 38
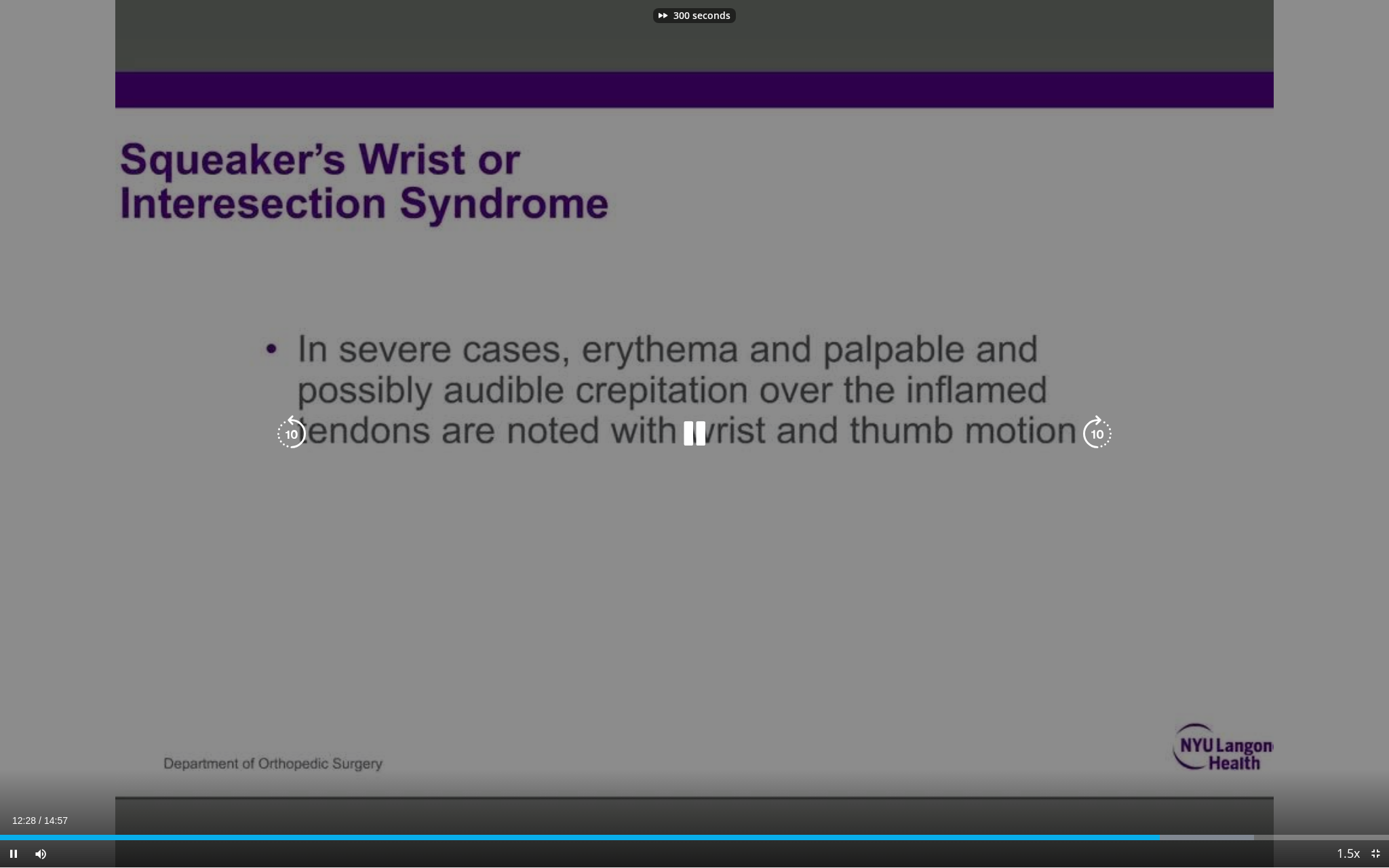
click at [516, 288] on div "300 seconds Tap to unmute" at bounding box center [694, 434] width 1389 height 867
click at [102, 32] on div "300 seconds Tap to unmute" at bounding box center [694, 434] width 1389 height 867
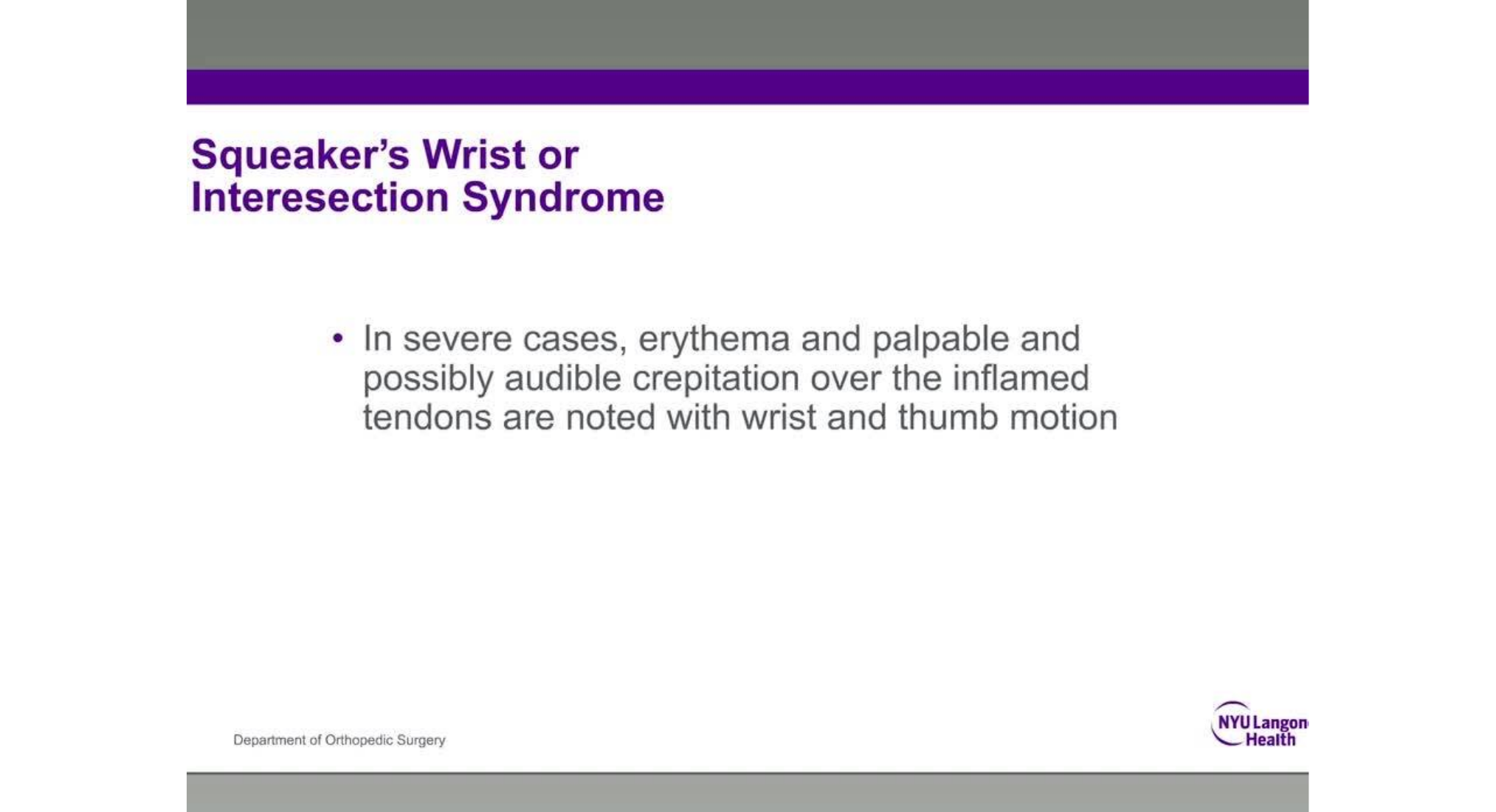
click at [435, 172] on h4 "[MEDICAL_DATA] About the Wrist: Anatomy, Diagnosis and Management" at bounding box center [642, 164] width 469 height 17
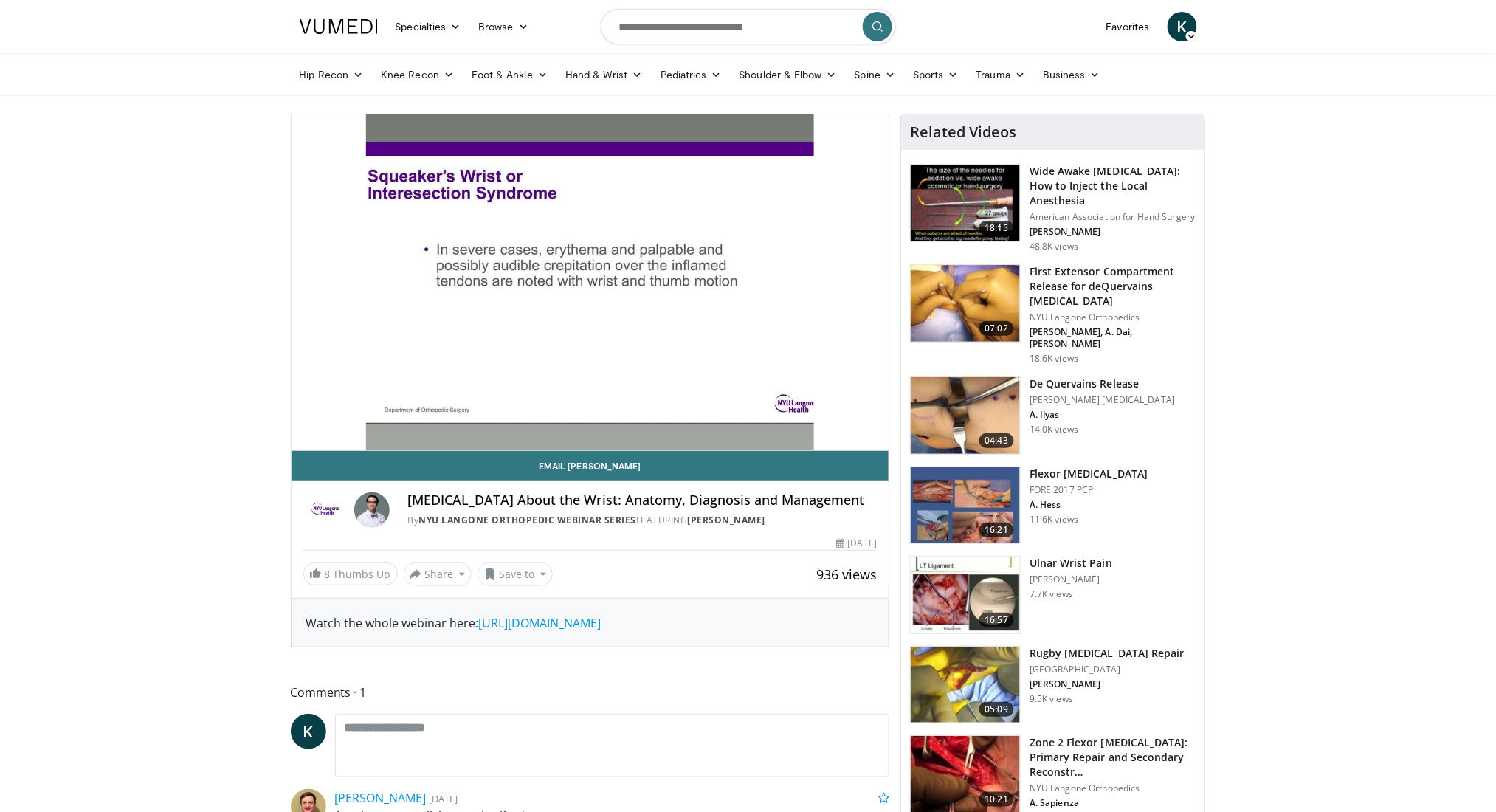
click at [361, 502] on img at bounding box center [372, 510] width 35 height 35
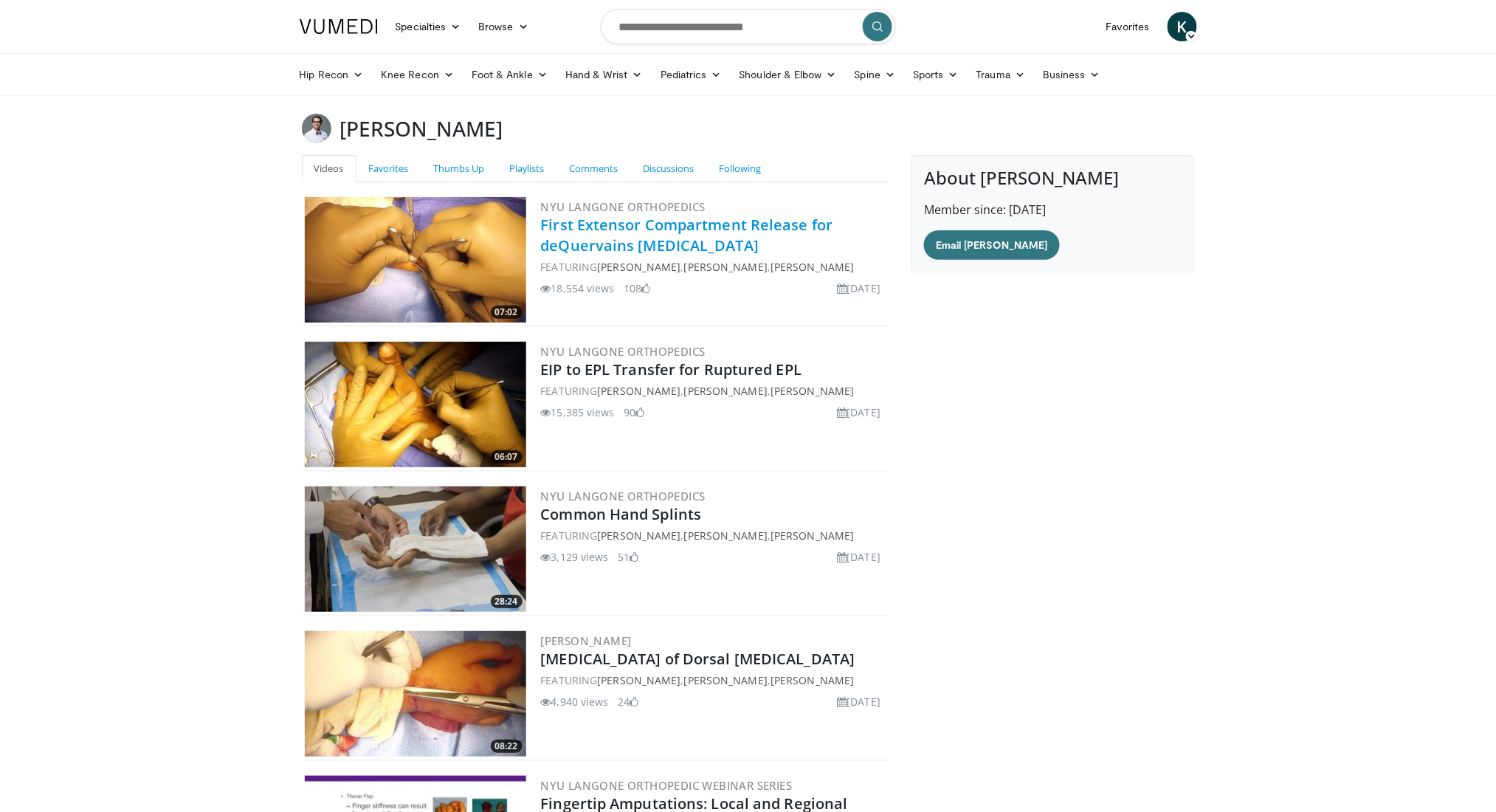
click at [648, 241] on link "First Extensor Compartment Release for deQuervains [MEDICAL_DATA]" at bounding box center [688, 235] width 293 height 41
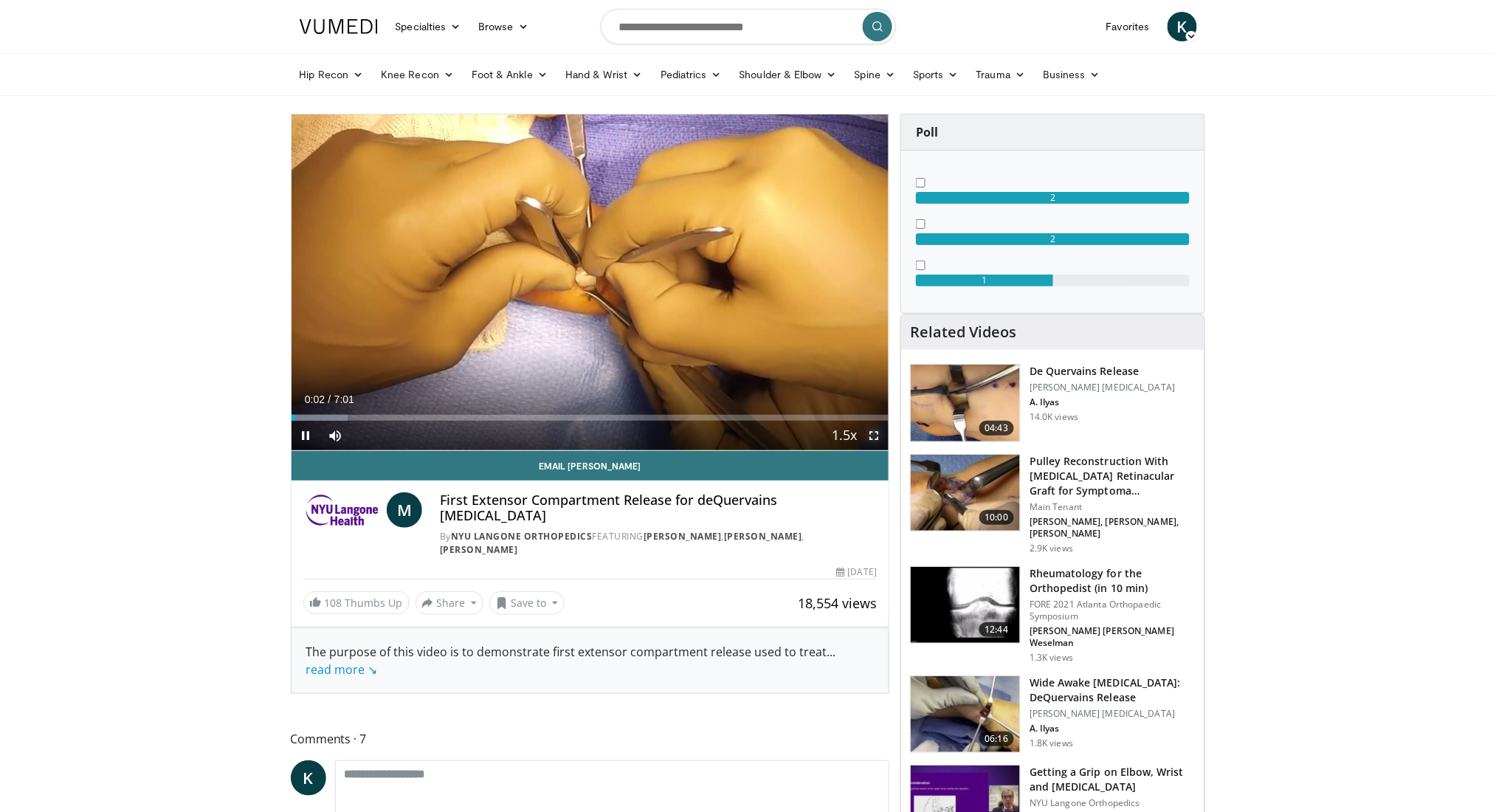
click at [874, 436] on span "Video Player" at bounding box center [874, 435] width 29 height 29
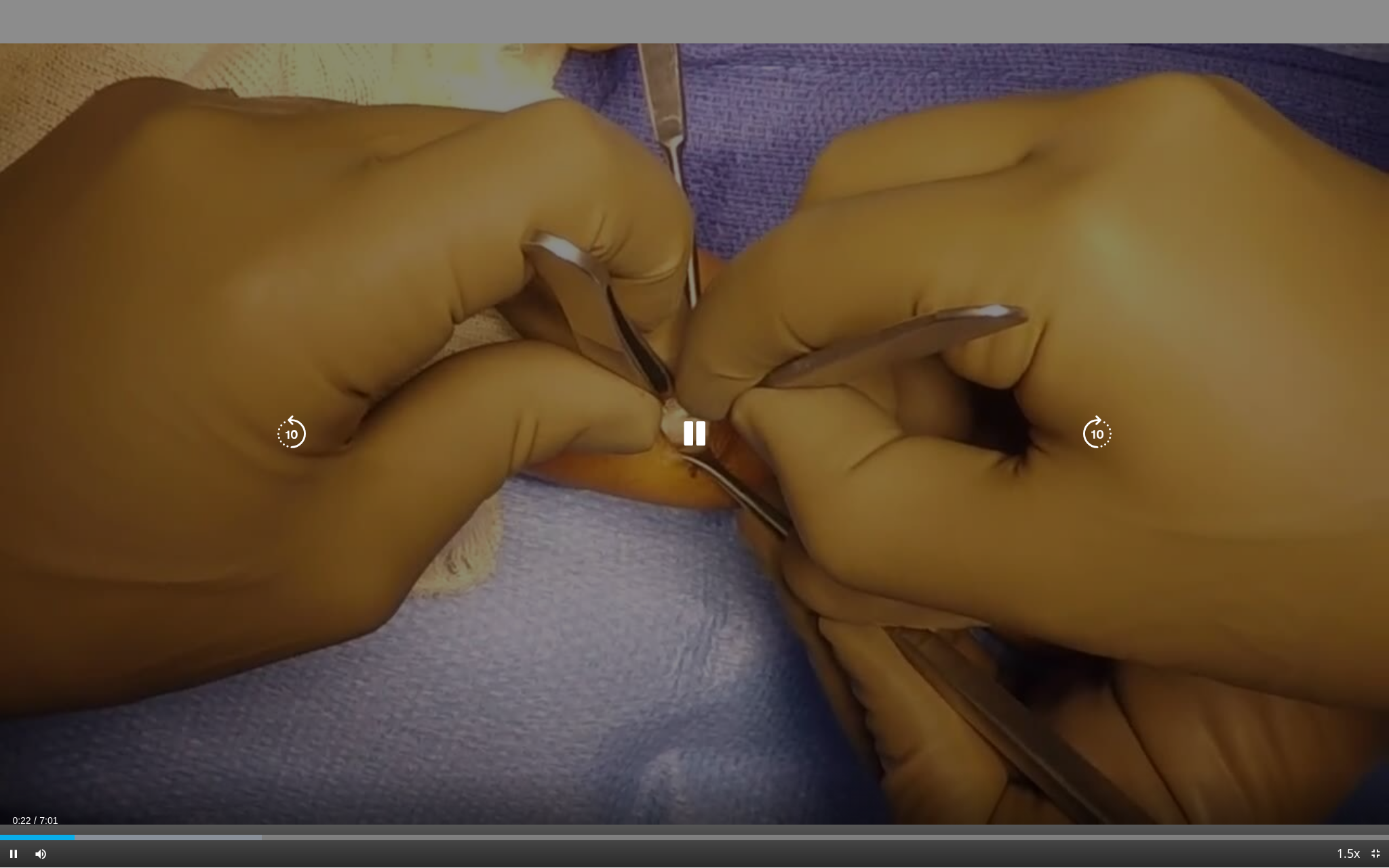
drag, startPoint x: 197, startPoint y: 797, endPoint x: 557, endPoint y: 543, distance: 440.6
click at [557, 543] on div "10 seconds Tap to unmute" at bounding box center [694, 434] width 1389 height 867
click at [1088, 431] on icon "Video Player" at bounding box center [1097, 434] width 38 height 38
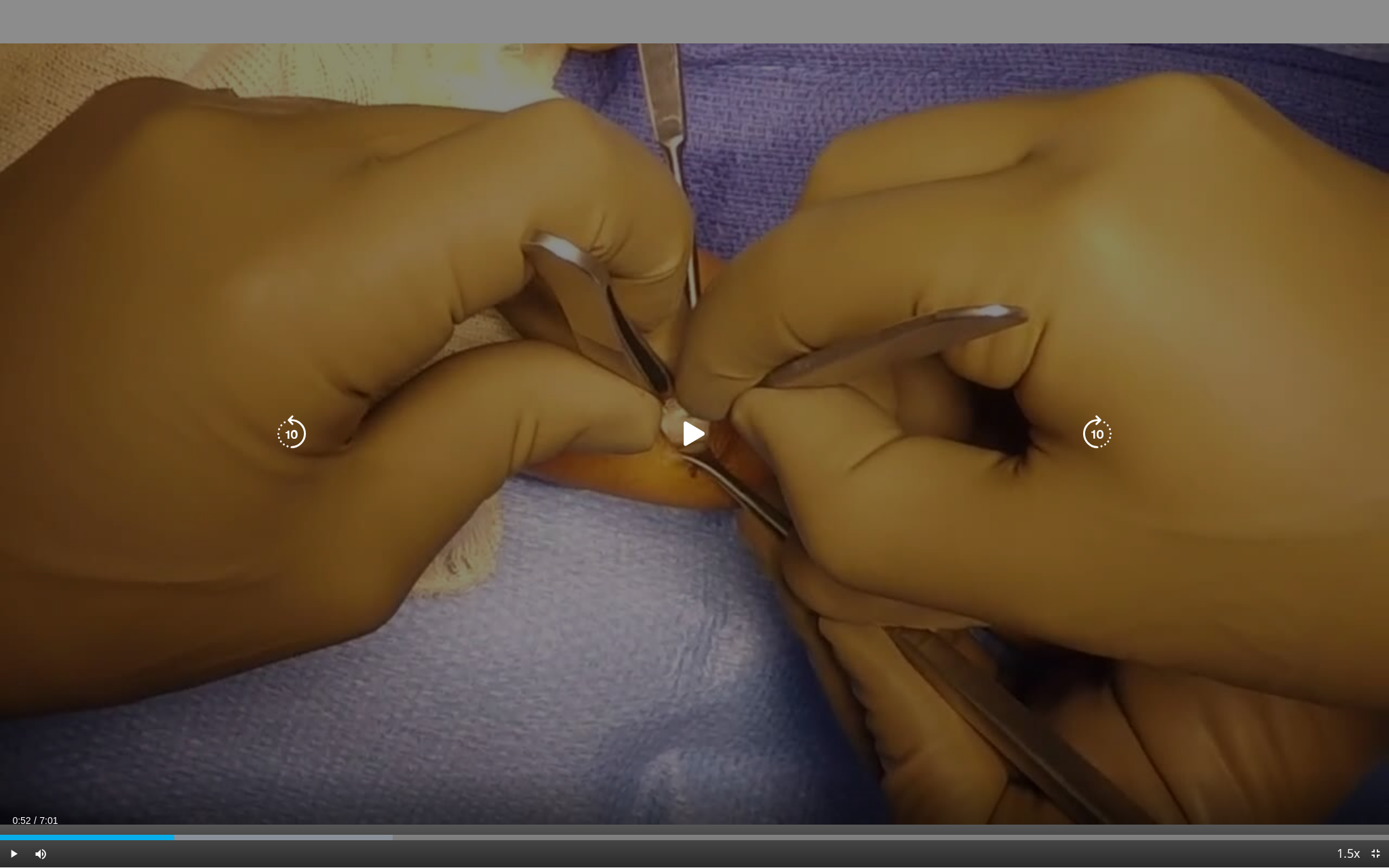
click at [697, 436] on icon "Video Player" at bounding box center [694, 434] width 38 height 38
click at [1100, 431] on icon "Video Player" at bounding box center [1097, 434] width 38 height 38
click at [280, 431] on icon "Video Player" at bounding box center [291, 434] width 38 height 38
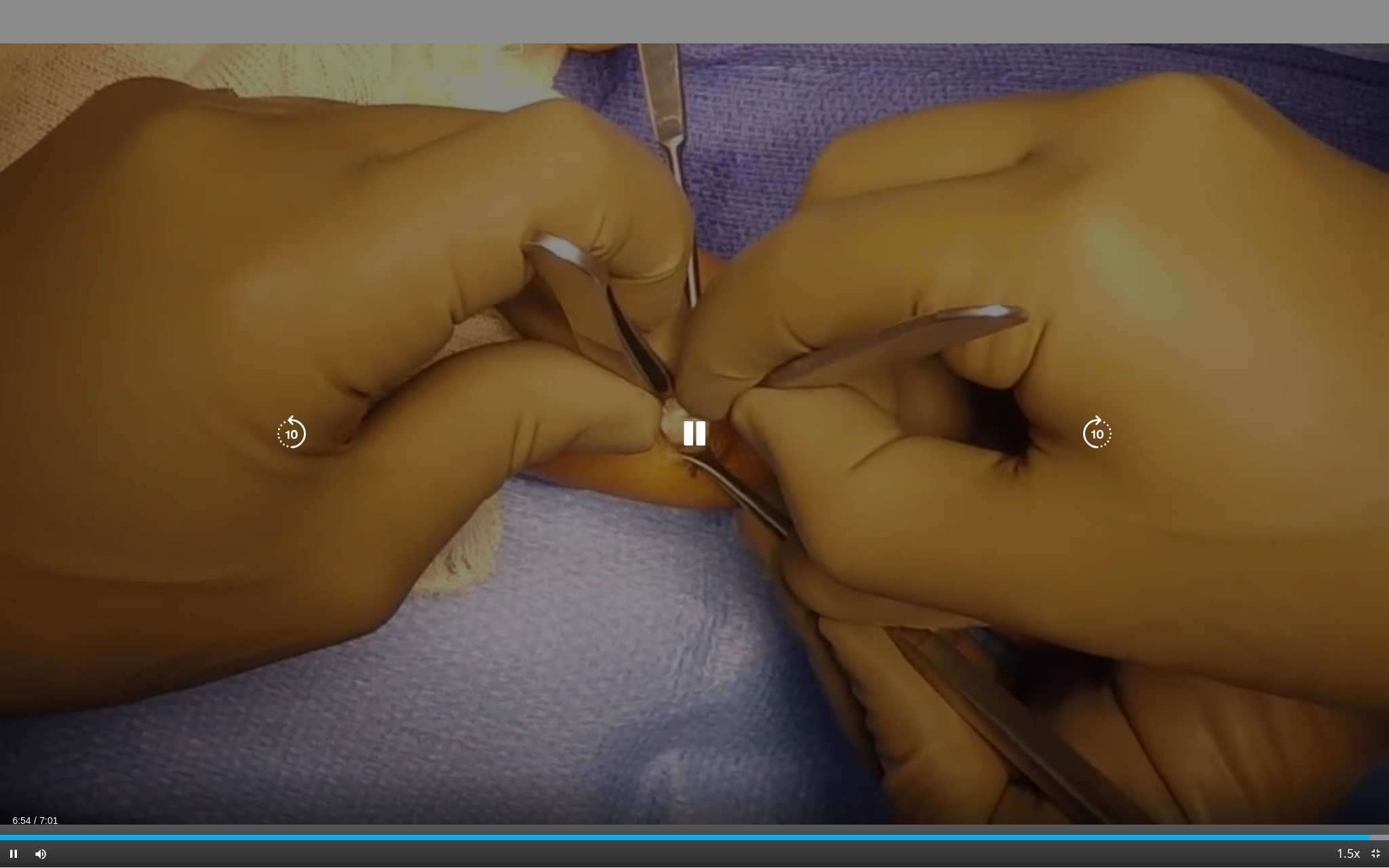
click at [674, 119] on div "10 seconds Tap to unmute" at bounding box center [694, 434] width 1389 height 867
